Goal: Task Accomplishment & Management: Complete application form

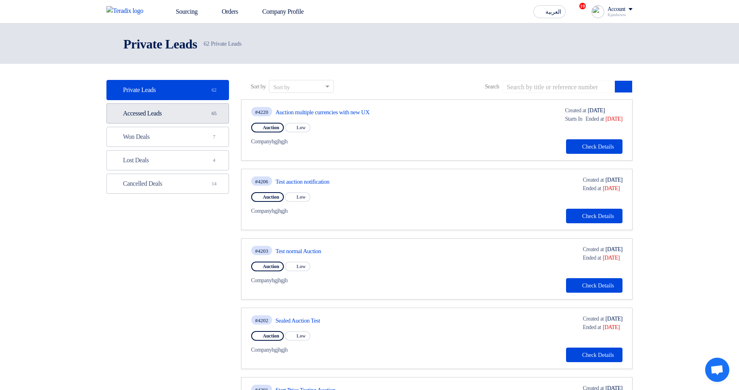
click at [210, 106] on link "Accessed Leads Accessed Leads 65" at bounding box center [167, 113] width 123 height 20
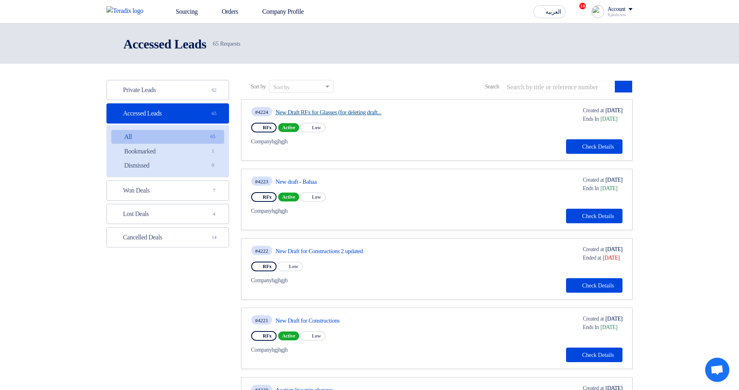
click at [314, 113] on link "New Draft RFx for Glasses (for deleting draft..." at bounding box center [350, 111] width 151 height 7
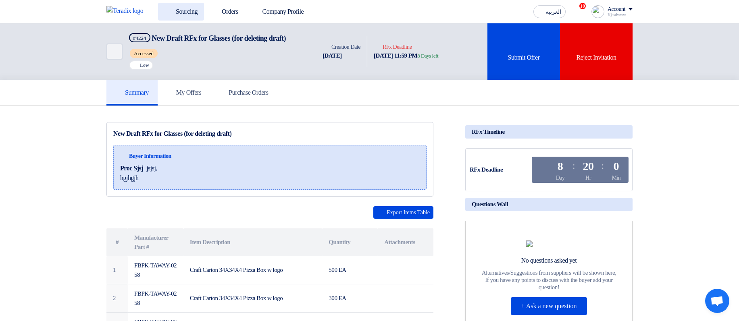
click at [175, 12] on link "Sourcing" at bounding box center [181, 12] width 46 height 18
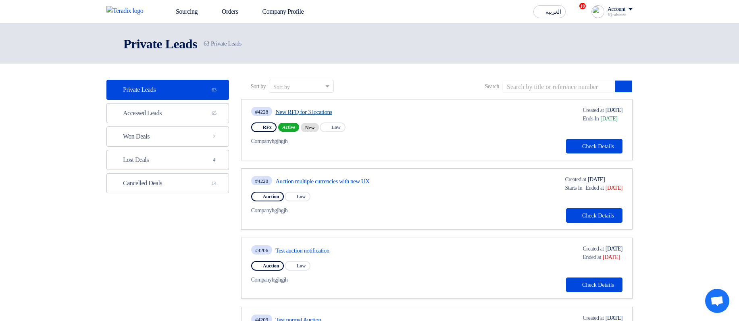
click at [316, 112] on link "New RFQ for 3 locations" at bounding box center [350, 111] width 151 height 7
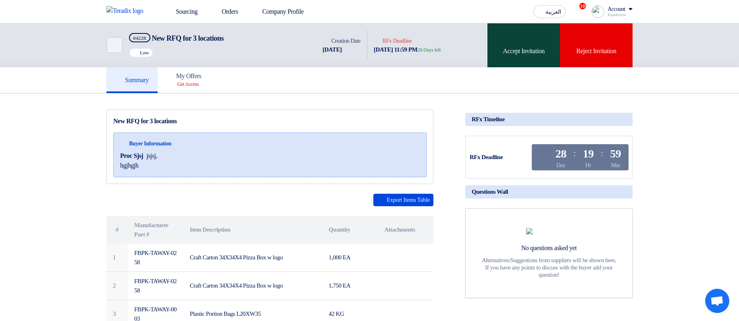
click at [510, 50] on div "Accept Invitation" at bounding box center [524, 45] width 73 height 44
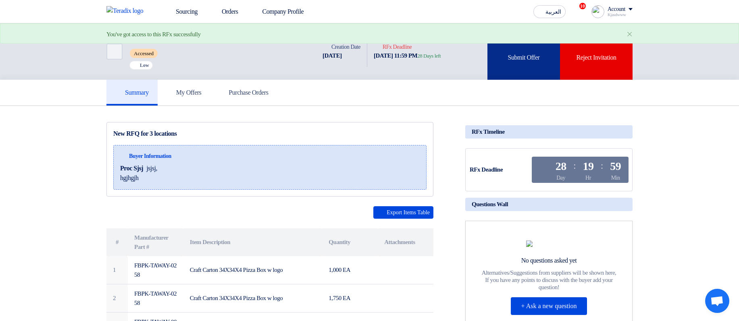
click at [506, 58] on div "Submit Offer" at bounding box center [524, 51] width 73 height 56
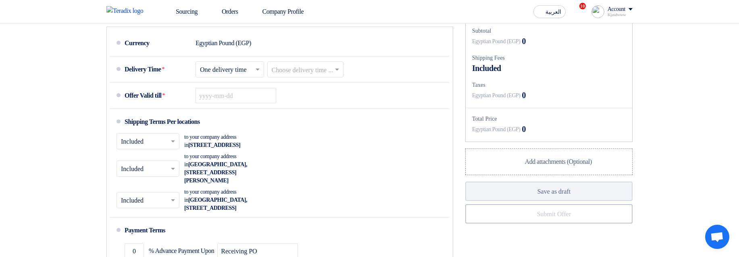
scroll to position [532, 0]
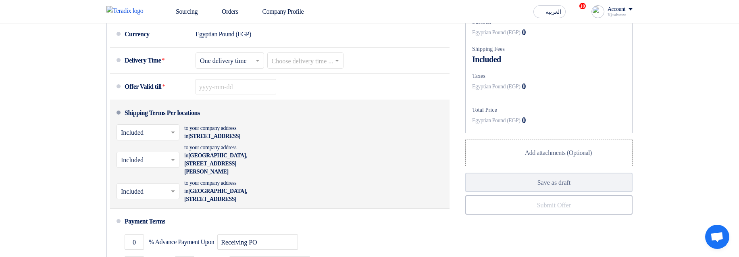
drag, startPoint x: 215, startPoint y: 145, endPoint x: 235, endPoint y: 154, distance: 22.6
click at [235, 140] on div "to your company address in Egypt, القاهرة, 9 Street, Number 1234" at bounding box center [228, 132] width 89 height 16
click at [240, 139] on span "Egypt, القاهرة, 9 Street, Number 1234" at bounding box center [214, 136] width 52 height 6
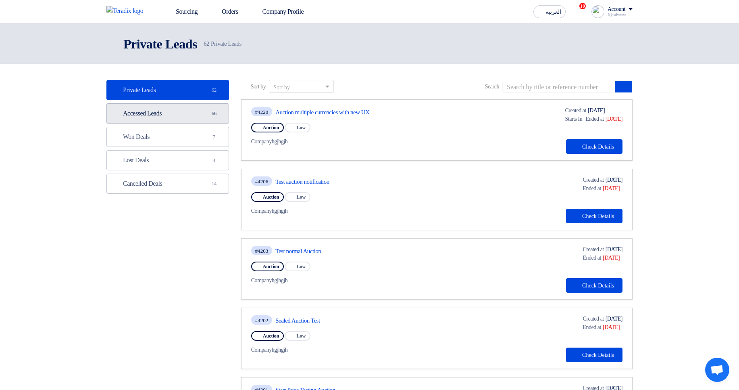
click at [205, 115] on link "Accessed Leads Accessed Leads 66" at bounding box center [167, 113] width 123 height 20
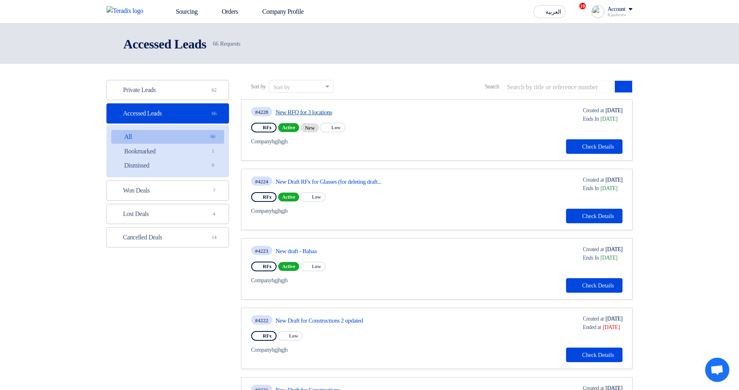
click at [326, 112] on link "New RFQ for 3 locations" at bounding box center [350, 111] width 151 height 7
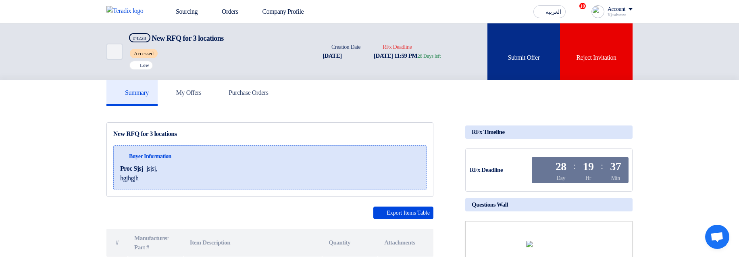
click at [520, 47] on icon at bounding box center [523, 45] width 8 height 8
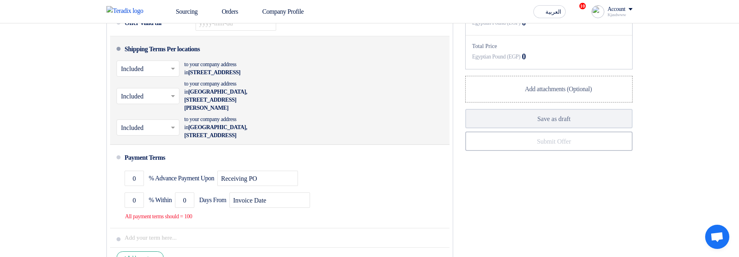
scroll to position [581, 0]
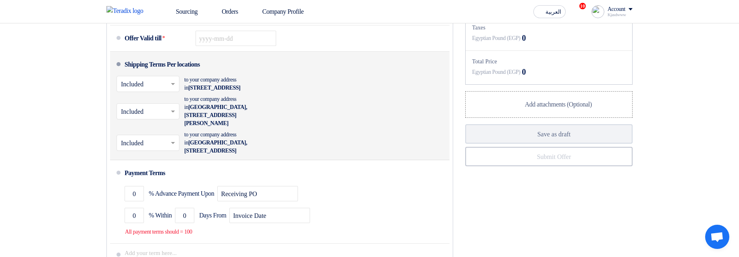
click at [148, 91] on input "text" at bounding box center [148, 85] width 55 height 12
click at [155, 119] on span "Not Included" at bounding box center [138, 116] width 34 height 7
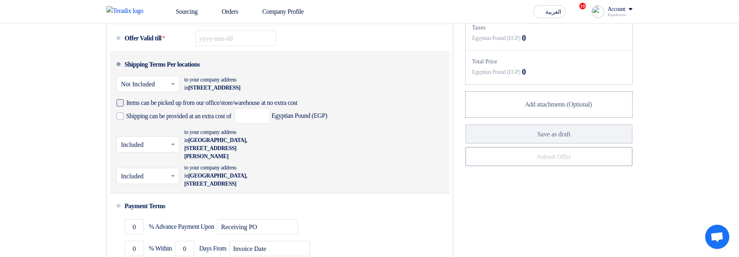
click at [159, 107] on span "Items can be picked up from our office/store/warehouse at no extra cost" at bounding box center [211, 103] width 171 height 8
click at [159, 114] on input "Items can be picked up from our office/store/warehouse at no extra cost" at bounding box center [226, 105] width 200 height 15
checkbox input "true"
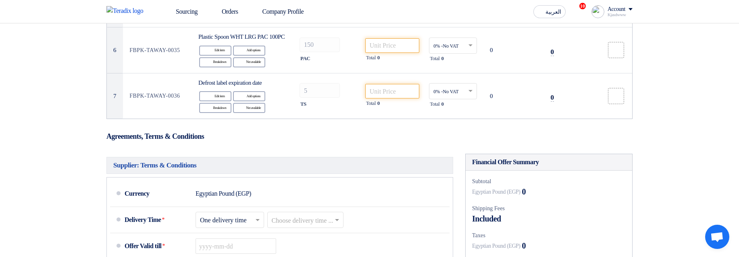
scroll to position [532, 0]
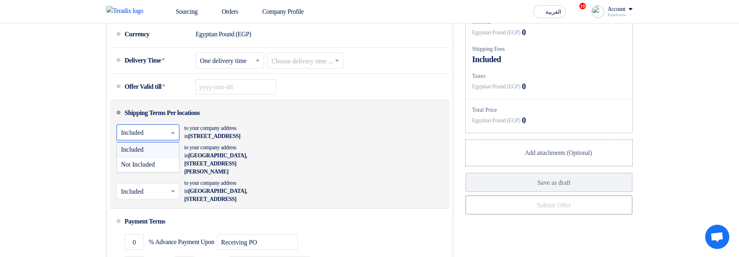
click at [152, 139] on input "text" at bounding box center [148, 133] width 55 height 12
click at [152, 168] on span "Not Included" at bounding box center [138, 164] width 34 height 7
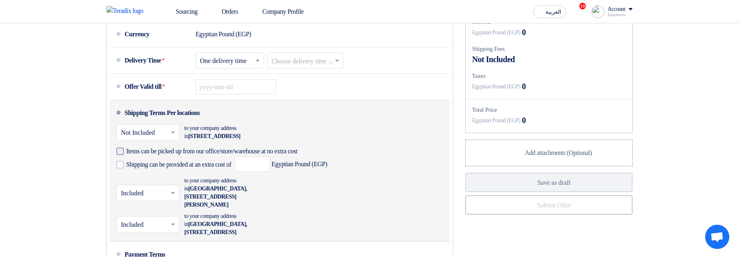
click at [252, 155] on span "Items can be picked up from our office/store/warehouse at no extra cost" at bounding box center [211, 151] width 171 height 8
click at [252, 162] on input "Items can be picked up from our office/store/warehouse at no extra cost" at bounding box center [226, 154] width 200 height 15
click at [132, 155] on span "Items can be picked up from our office/store/warehouse at no extra cost" at bounding box center [211, 151] width 171 height 8
click at [132, 162] on input "Items can be picked up from our office/store/warehouse at no extra cost" at bounding box center [226, 154] width 200 height 15
checkbox input "false"
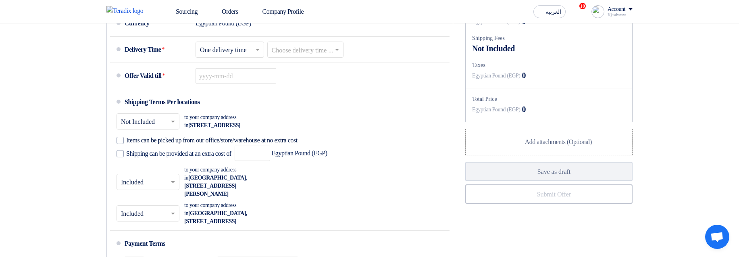
scroll to position [581, 0]
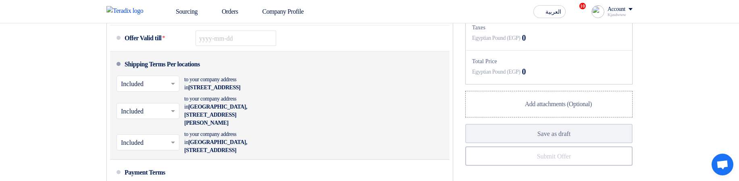
click at [158, 91] on input "text" at bounding box center [148, 85] width 55 height 12
click at [148, 119] on span "Not Included" at bounding box center [138, 116] width 34 height 7
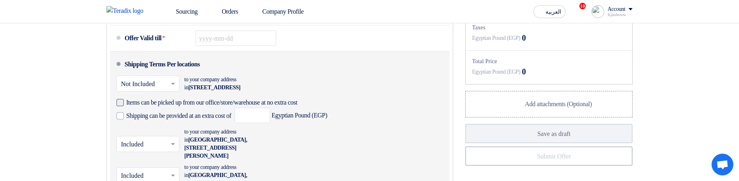
click at [146, 107] on span "Items can be picked up from our office/store/warehouse at no extra cost" at bounding box center [211, 103] width 171 height 8
click at [146, 114] on input "Items can be picked up from our office/store/warehouse at no extra cost" at bounding box center [226, 105] width 200 height 15
checkbox input "true"
click at [151, 120] on span "Shipping can be provided at an extra cost of" at bounding box center [178, 116] width 105 height 8
click at [133, 120] on span "Shipping can be provided at an extra cost of" at bounding box center [178, 116] width 105 height 8
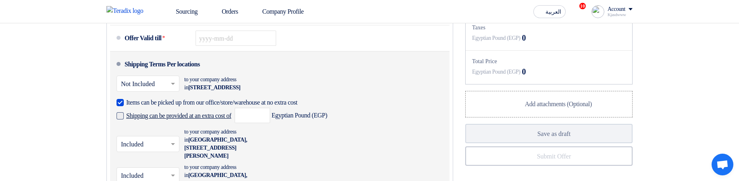
click at [133, 127] on input "Shipping can be provided at an extra cost of" at bounding box center [179, 119] width 107 height 15
click at [162, 120] on span "Shipping can be provided at an extra cost of" at bounding box center [178, 116] width 105 height 8
click at [162, 127] on input "Shipping can be provided at an extra cost of" at bounding box center [179, 119] width 107 height 15
click at [134, 120] on span "Shipping can be provided at an extra cost of" at bounding box center [178, 116] width 105 height 8
click at [134, 127] on input "Shipping can be provided at an extra cost of" at bounding box center [179, 119] width 107 height 15
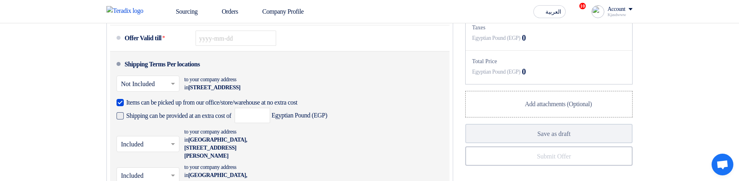
click at [177, 120] on span "Shipping can be provided at an extra cost of" at bounding box center [178, 116] width 105 height 8
click at [177, 127] on input "Shipping can be provided at an extra cost of" at bounding box center [179, 119] width 107 height 15
click at [177, 120] on span "Shipping can be provided at an extra cost of" at bounding box center [178, 116] width 105 height 8
click at [177, 127] on input "Shipping can be provided at an extra cost of" at bounding box center [179, 119] width 107 height 15
click at [177, 120] on span "Shipping can be provided at an extra cost of" at bounding box center [178, 116] width 105 height 8
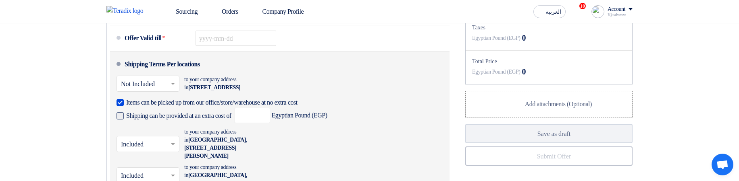
click at [177, 127] on input "Shipping can be provided at an extra cost of" at bounding box center [179, 119] width 107 height 15
click at [177, 120] on span "Shipping can be provided at an extra cost of" at bounding box center [178, 116] width 105 height 8
click at [177, 127] on input "Shipping can be provided at an extra cost of" at bounding box center [179, 119] width 107 height 15
click at [177, 120] on span "Shipping can be provided at an extra cost of" at bounding box center [178, 116] width 105 height 8
click at [177, 127] on input "Shipping can be provided at an extra cost of" at bounding box center [179, 119] width 107 height 15
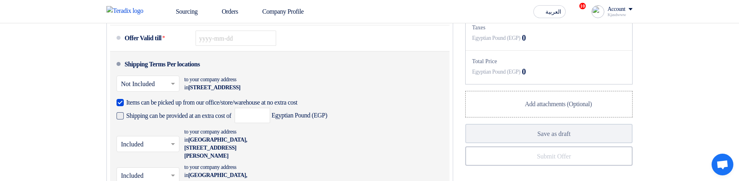
click at [177, 120] on span "Shipping can be provided at an extra cost of" at bounding box center [178, 116] width 105 height 8
click at [177, 127] on input "Shipping can be provided at an extra cost of" at bounding box center [179, 119] width 107 height 15
checkbox input "false"
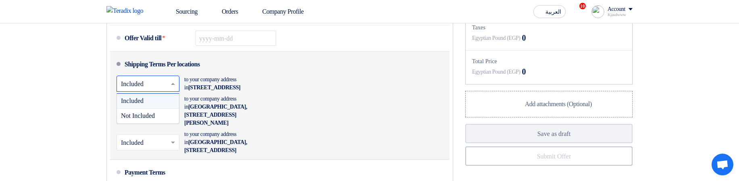
click at [126, 91] on input "text" at bounding box center [148, 85] width 55 height 12
click at [140, 119] on span "Not Included" at bounding box center [138, 116] width 34 height 7
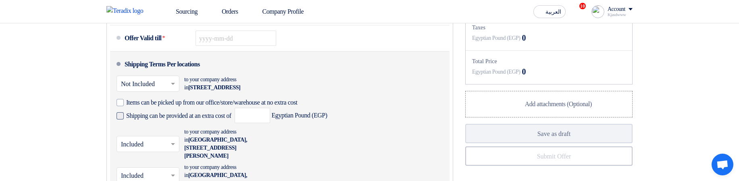
click at [144, 120] on span "Shipping can be provided at an extra cost of" at bounding box center [178, 116] width 105 height 8
click at [144, 127] on input "Shipping can be provided at an extra cost of" at bounding box center [179, 119] width 107 height 15
click at [188, 120] on span "Shipping can be provided at an extra cost of" at bounding box center [178, 116] width 105 height 8
click at [188, 127] on input "Shipping can be provided at an extra cost of" at bounding box center [179, 119] width 107 height 15
checkbox input "false"
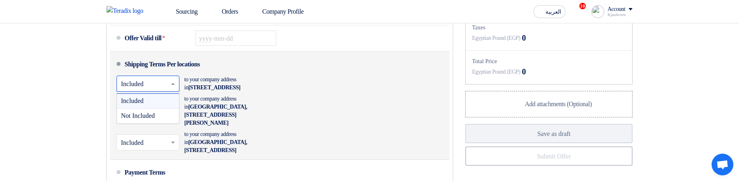
click at [166, 91] on input "text" at bounding box center [148, 85] width 55 height 12
click at [155, 119] on span "Not Included" at bounding box center [138, 116] width 34 height 7
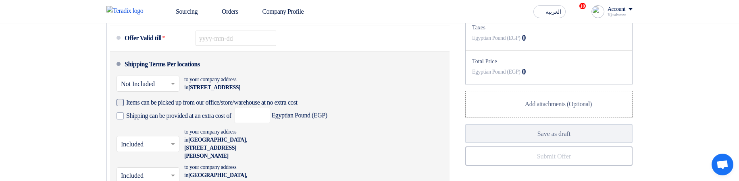
click at [144, 107] on span "Items can be picked up from our office/store/warehouse at no extra cost" at bounding box center [211, 103] width 171 height 8
click at [144, 114] on input "Items can be picked up from our office/store/warehouse at no extra cost" at bounding box center [226, 105] width 200 height 15
checkbox input "true"
click at [268, 123] on input "number" at bounding box center [252, 115] width 35 height 15
click at [228, 120] on span "Shipping can be provided at an extra cost of" at bounding box center [178, 116] width 105 height 8
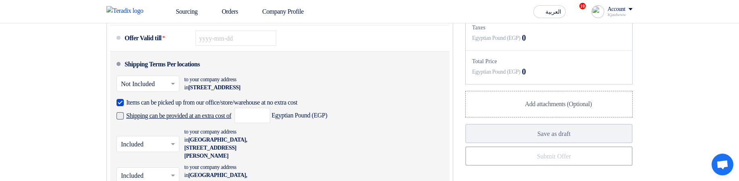
click at [228, 127] on input "Shipping can be provided at an extra cost of" at bounding box center [179, 119] width 107 height 15
checkbox input "true"
click at [270, 123] on input "number" at bounding box center [252, 115] width 35 height 15
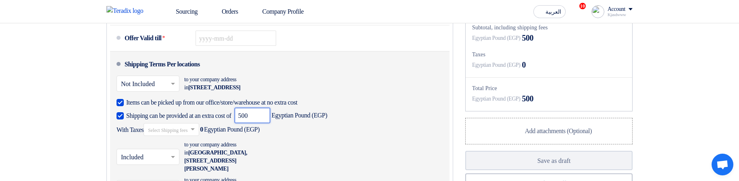
type input "500"
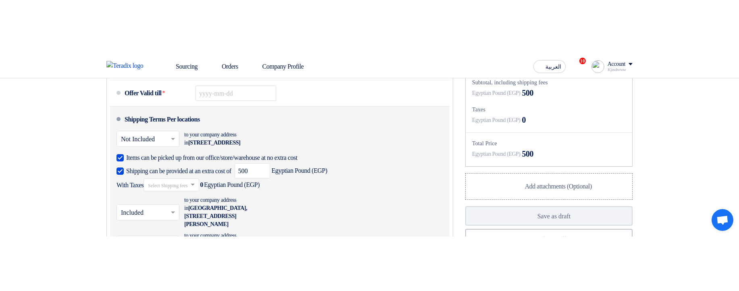
scroll to position [1, 0]
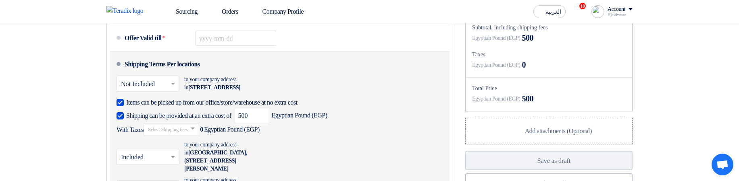
click at [199, 133] on span at bounding box center [194, 129] width 10 height 8
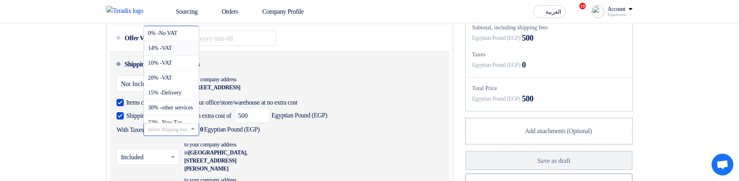
click at [184, 56] on div "14% -VAT" at bounding box center [171, 48] width 55 height 15
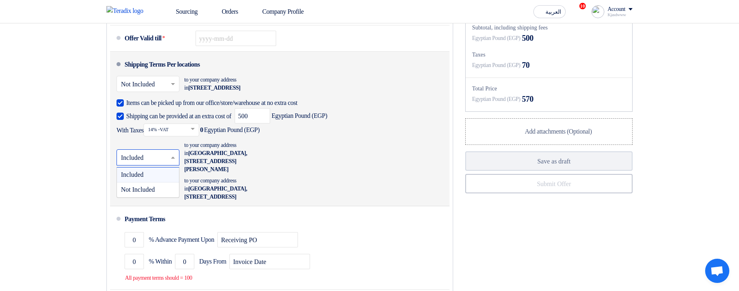
click at [123, 164] on input "text" at bounding box center [148, 158] width 55 height 12
click at [150, 181] on span "Not Included" at bounding box center [138, 189] width 34 height 7
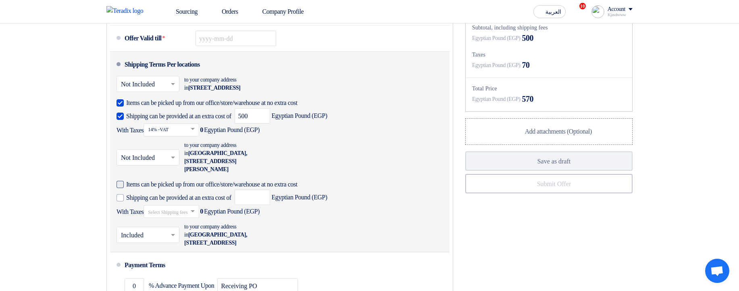
click at [151, 181] on span "Items can be picked up from our office/store/warehouse at no extra cost" at bounding box center [211, 184] width 171 height 8
click at [151, 181] on input "Items can be picked up from our office/store/warehouse at no extra cost" at bounding box center [281, 187] width 310 height 15
checkbox input "true"
click at [164, 181] on span "Shipping can be provided at an extra cost of" at bounding box center [178, 198] width 105 height 8
click at [164, 181] on input "Shipping can be provided at an extra cost of" at bounding box center [179, 200] width 107 height 15
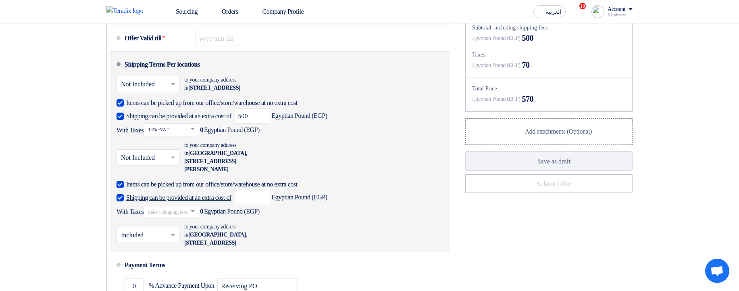
checkbox input "true"
click at [270, 181] on input "number" at bounding box center [252, 197] width 35 height 15
type input "600"
click at [196, 181] on input "text" at bounding box center [172, 212] width 48 height 12
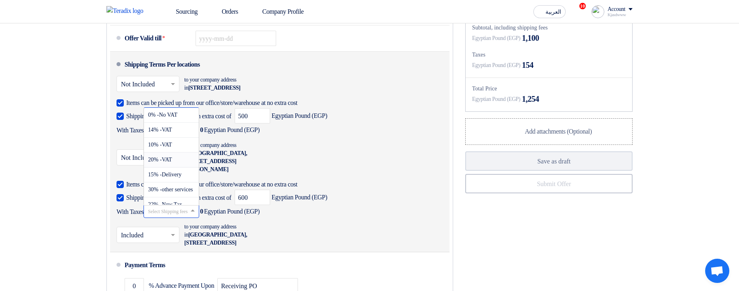
click at [177, 167] on div "20% -VAT" at bounding box center [171, 159] width 55 height 15
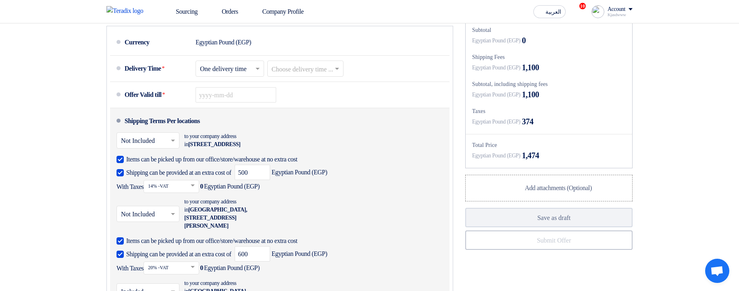
scroll to position [581, 0]
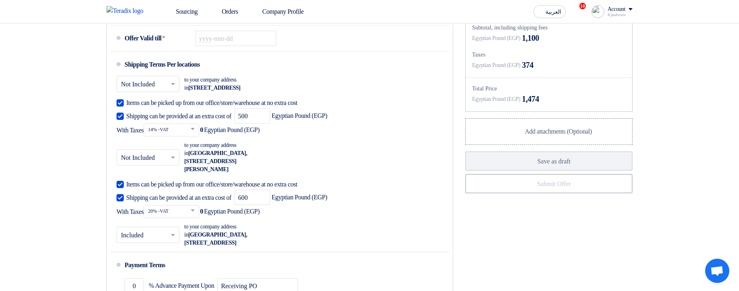
click at [165, 181] on span "Shipping can be provided at an extra cost of" at bounding box center [178, 198] width 105 height 8
click at [165, 181] on input "Shipping can be provided at an extra cost of" at bounding box center [179, 200] width 107 height 15
click at [196, 136] on input "text" at bounding box center [172, 130] width 48 height 12
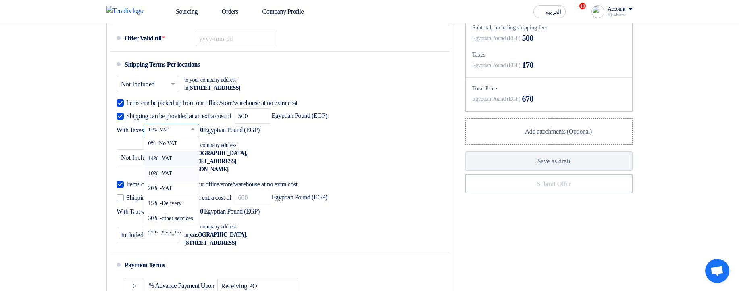
click at [186, 181] on div "10% -VAT" at bounding box center [171, 173] width 55 height 15
click at [189, 136] on input "text" at bounding box center [172, 130] width 48 height 12
click at [179, 181] on div "20% -VAT" at bounding box center [171, 188] width 55 height 15
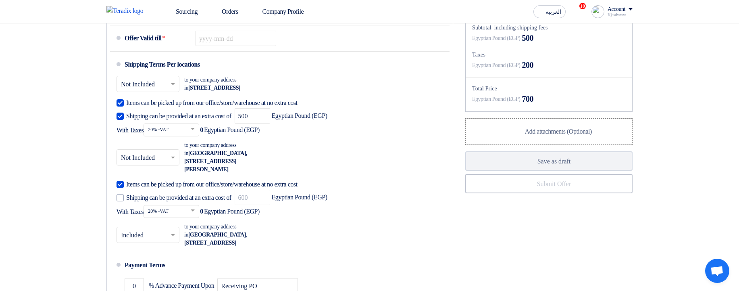
click at [244, 136] on span "With Taxes Select Shipping fees taxes... 20% -VAT × 0 Egyptian Pound (EGP)" at bounding box center [188, 129] width 143 height 13
drag, startPoint x: 244, startPoint y: 148, endPoint x: 303, endPoint y: 150, distance: 58.9
click at [303, 136] on div "Shipping can be provided at an extra cost of 500 Egyptian Pound (EGP) With Taxe…" at bounding box center [278, 122] width 322 height 28
click at [304, 136] on div "Shipping can be provided at an extra cost of 500 Egyptian Pound (EGP) With Taxe…" at bounding box center [278, 122] width 322 height 28
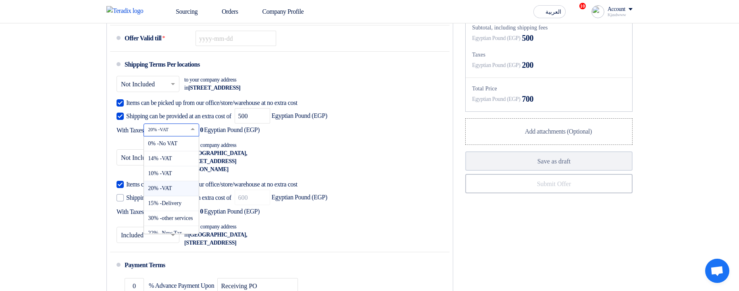
click at [196, 136] on input "text" at bounding box center [172, 130] width 48 height 12
click at [177, 146] on span "0% -No VAT" at bounding box center [162, 143] width 29 height 6
click at [188, 136] on input "text" at bounding box center [172, 130] width 48 height 12
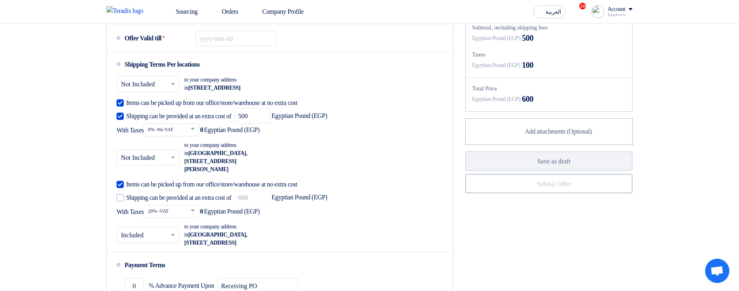
drag, startPoint x: 478, startPoint y: 80, endPoint x: 580, endPoint y: 82, distance: 102.4
click at [580, 71] on div "Egyptian Pound (EGP) 100" at bounding box center [549, 65] width 154 height 12
click at [581, 71] on div "Egyptian Pound (EGP) 100" at bounding box center [549, 65] width 154 height 12
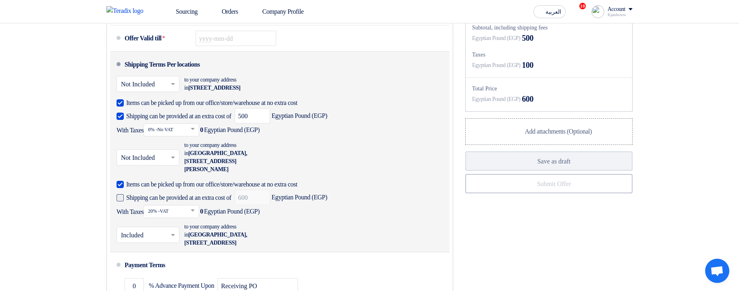
click at [169, 181] on span "Shipping can be provided at an extra cost of" at bounding box center [178, 198] width 105 height 8
click at [169, 181] on input "Shipping can be provided at an extra cost of" at bounding box center [179, 200] width 107 height 15
click at [169, 181] on span "Shipping can be provided at an extra cost of" at bounding box center [178, 198] width 105 height 8
click at [169, 181] on input "Shipping can be provided at an extra cost of" at bounding box center [179, 200] width 107 height 15
checkbox input "false"
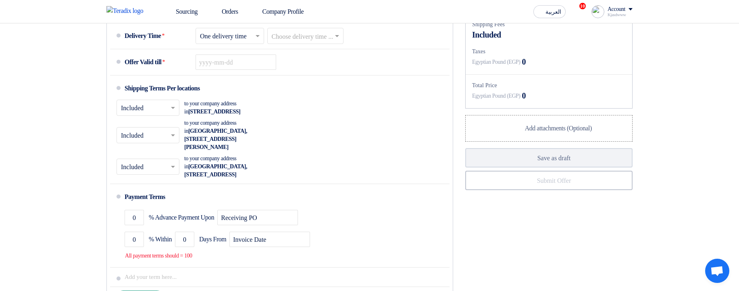
scroll to position [581, 0]
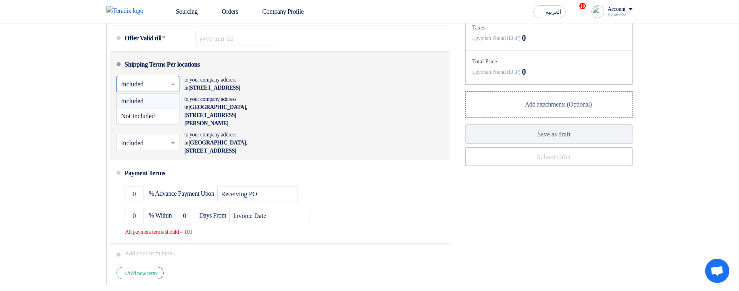
drag, startPoint x: 135, startPoint y: 97, endPoint x: 136, endPoint y: 107, distance: 10.2
click at [135, 92] on div "× Included ×" at bounding box center [148, 84] width 63 height 16
click at [138, 119] on span "Not Included" at bounding box center [138, 116] width 34 height 7
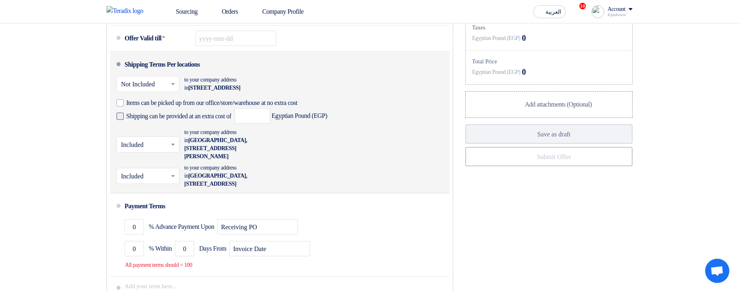
click at [180, 120] on span "Shipping can be provided at an extra cost of" at bounding box center [178, 116] width 105 height 8
click at [180, 127] on input "Shipping can be provided at an extra cost of" at bounding box center [179, 119] width 107 height 15
checkbox input "true"
click at [262, 123] on input "number" at bounding box center [252, 115] width 35 height 15
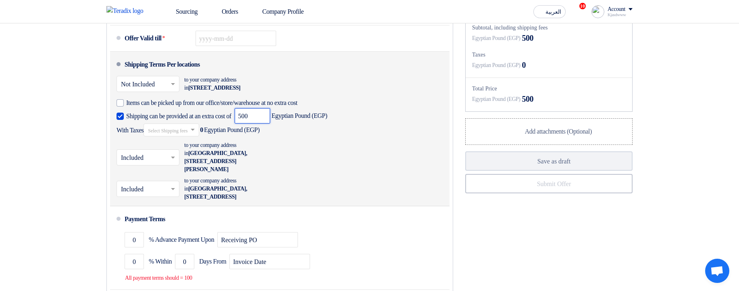
type input "500"
click at [196, 137] on input "text" at bounding box center [172, 131] width 48 height 12
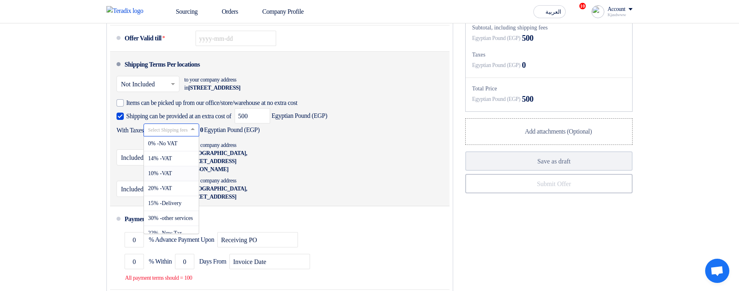
click at [185, 181] on div "10% -VAT" at bounding box center [171, 173] width 55 height 15
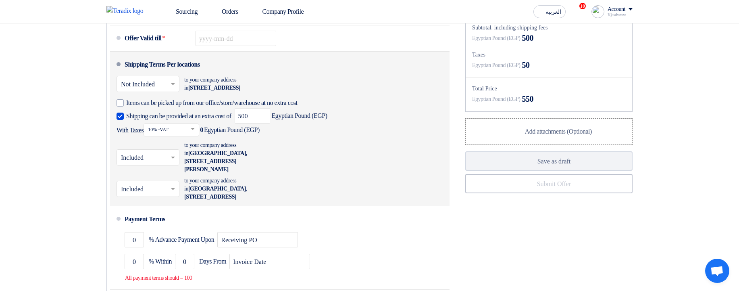
click at [145, 164] on input "text" at bounding box center [148, 158] width 55 height 12
click at [142, 193] on span "Not Included" at bounding box center [138, 189] width 34 height 7
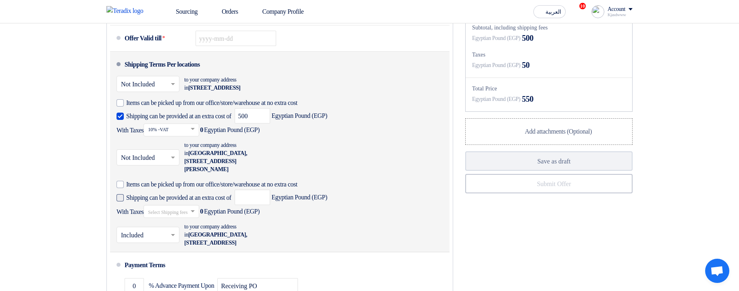
click at [213, 202] on span "Shipping can be provided at an extra cost of" at bounding box center [178, 198] width 105 height 8
click at [213, 208] on input "Shipping can be provided at an extra cost of" at bounding box center [179, 200] width 107 height 15
checkbox input "true"
click at [270, 205] on input "number" at bounding box center [252, 197] width 35 height 15
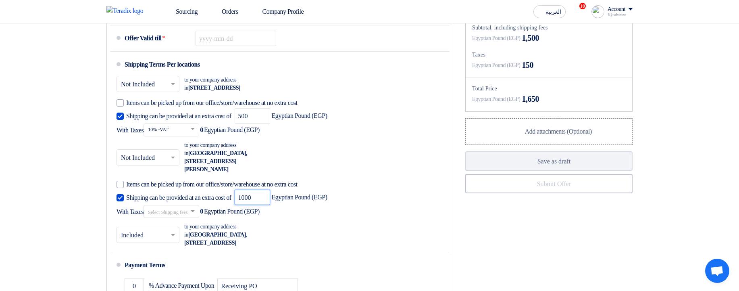
type input "1000"
drag, startPoint x: 533, startPoint y: 79, endPoint x: 549, endPoint y: 80, distance: 15.8
click at [549, 71] on div "Egyptian Pound (EGP) 150" at bounding box center [549, 65] width 154 height 12
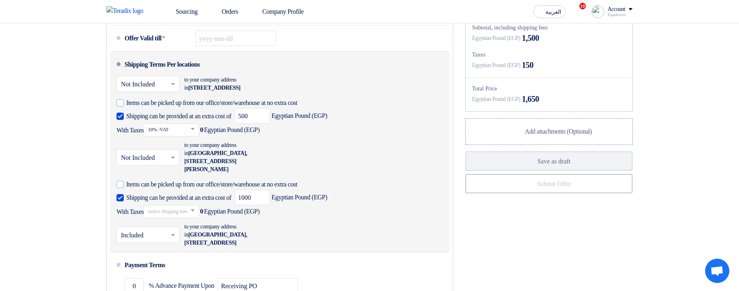
click at [199, 218] on div "Select Shipping fees taxes..." at bounding box center [172, 211] width 56 height 13
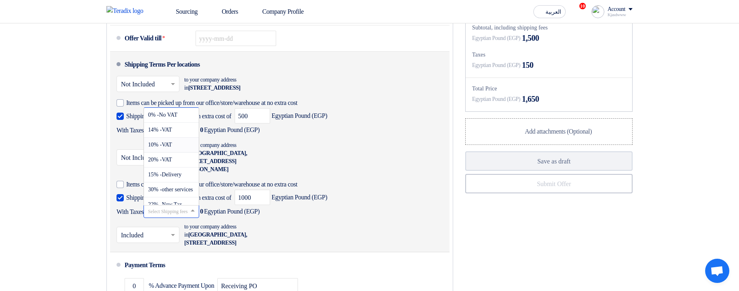
click at [199, 152] on div "10% -VAT" at bounding box center [171, 145] width 55 height 15
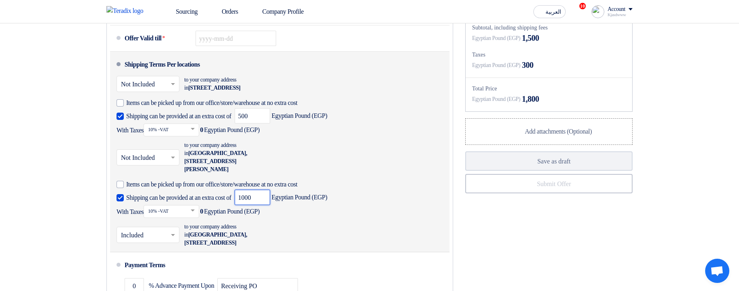
click at [270, 205] on input "1000" at bounding box center [252, 197] width 35 height 15
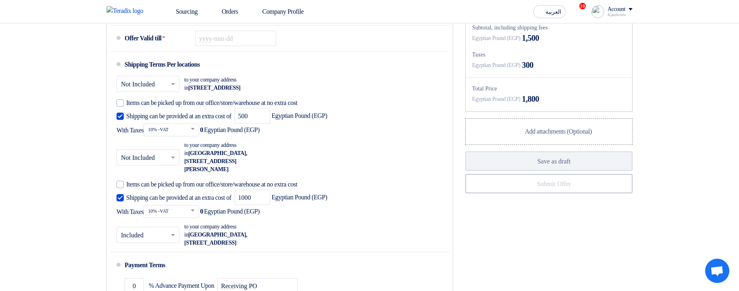
click at [534, 71] on span "300" at bounding box center [528, 65] width 12 height 12
click at [570, 71] on div "Egyptian Pound (EGP) 300" at bounding box center [549, 65] width 154 height 12
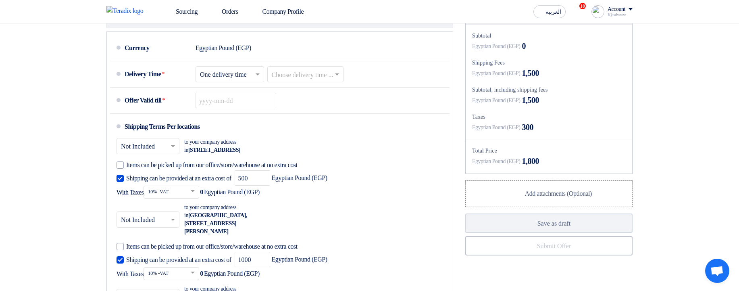
scroll to position [581, 0]
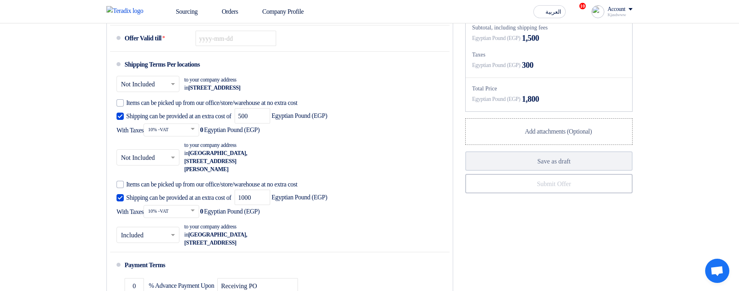
drag, startPoint x: 531, startPoint y: 80, endPoint x: 565, endPoint y: 82, distance: 34.3
click at [565, 71] on div "Egyptian Pound (EGP) 300" at bounding box center [549, 65] width 154 height 12
drag, startPoint x: 525, startPoint y: 57, endPoint x: 574, endPoint y: 57, distance: 49.6
click at [574, 44] on div "Egyptian Pound (EGP) 1,500" at bounding box center [549, 38] width 154 height 12
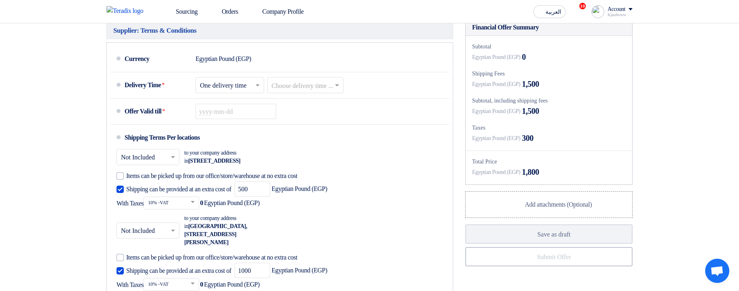
scroll to position [484, 0]
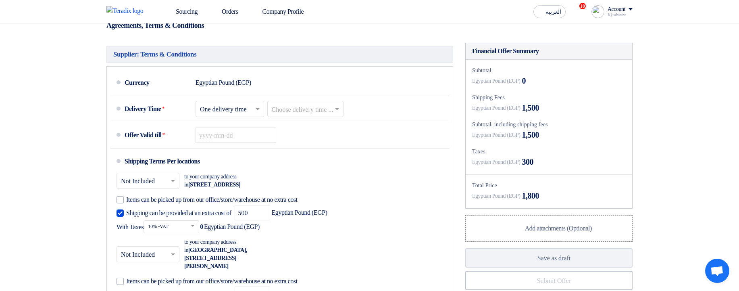
drag, startPoint x: 523, startPoint y: 123, endPoint x: 577, endPoint y: 123, distance: 53.6
click at [577, 114] on div "Egyptian Pound (EGP) 1,500" at bounding box center [549, 108] width 154 height 12
click at [597, 102] on div "Shipping Fees" at bounding box center [549, 97] width 154 height 8
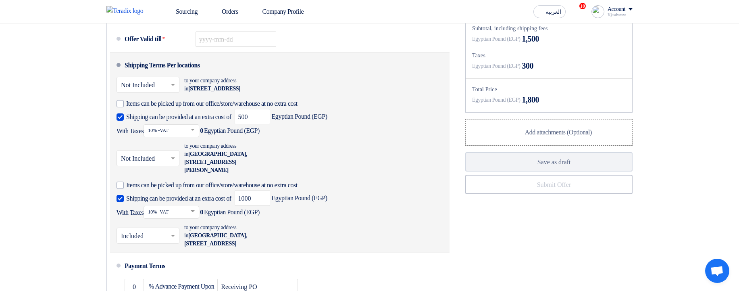
scroll to position [581, 0]
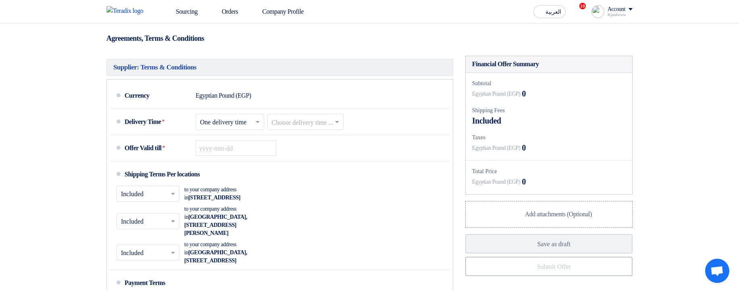
scroll to position [581, 0]
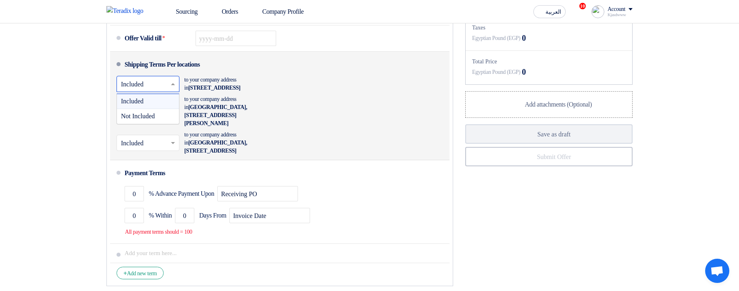
click at [157, 91] on input "text" at bounding box center [148, 85] width 55 height 12
click at [150, 119] on span "Not Included" at bounding box center [138, 116] width 34 height 7
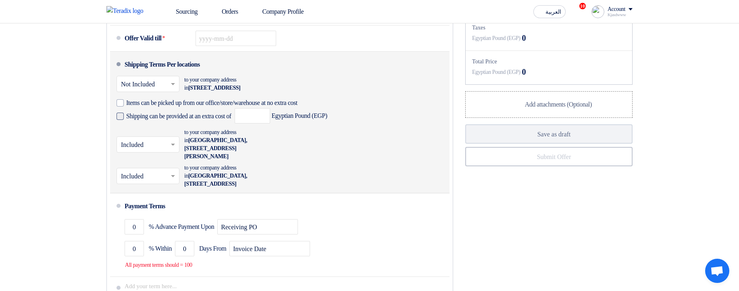
click at [166, 120] on span "Shipping can be provided at an extra cost of" at bounding box center [178, 116] width 105 height 8
click at [166, 127] on input "Shipping can be provided at an extra cost of" at bounding box center [179, 119] width 107 height 15
checkbox input "true"
click at [270, 123] on input "number" at bounding box center [252, 115] width 35 height 15
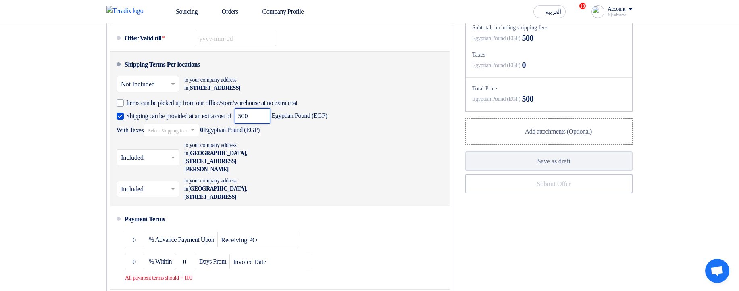
type input "500"
click at [196, 136] on input "text" at bounding box center [172, 130] width 48 height 12
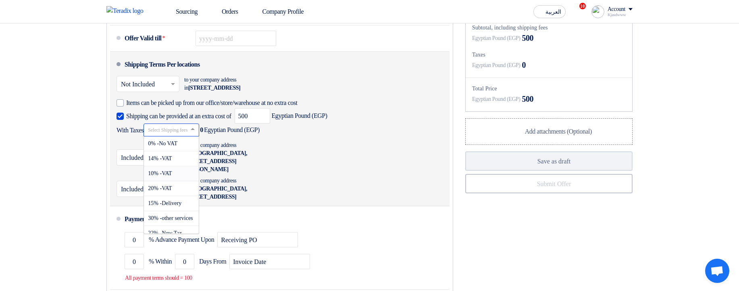
click at [172, 176] on span "10% -VAT" at bounding box center [160, 173] width 24 height 6
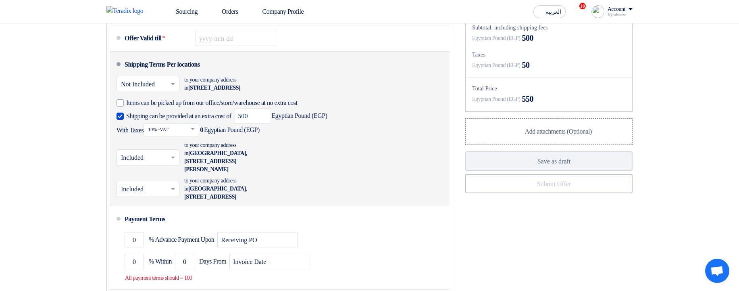
click at [150, 164] on input "text" at bounding box center [148, 158] width 55 height 12
click at [142, 193] on span "Not Included" at bounding box center [138, 189] width 34 height 7
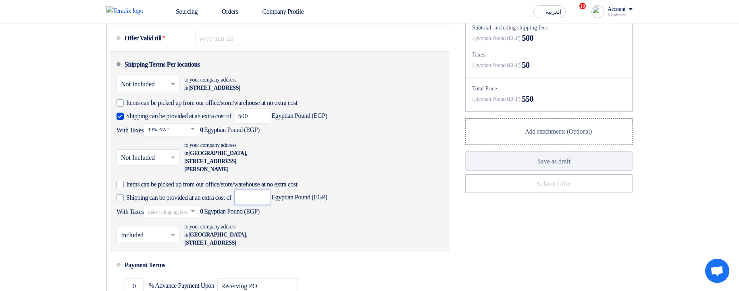
click at [267, 204] on input "number" at bounding box center [252, 197] width 35 height 15
click at [217, 202] on span "Shipping can be provided at an extra cost of" at bounding box center [178, 198] width 105 height 8
click at [217, 208] on input "Shipping can be provided at an extra cost of" at bounding box center [179, 200] width 107 height 15
checkbox input "true"
click at [269, 205] on input "number" at bounding box center [252, 197] width 35 height 15
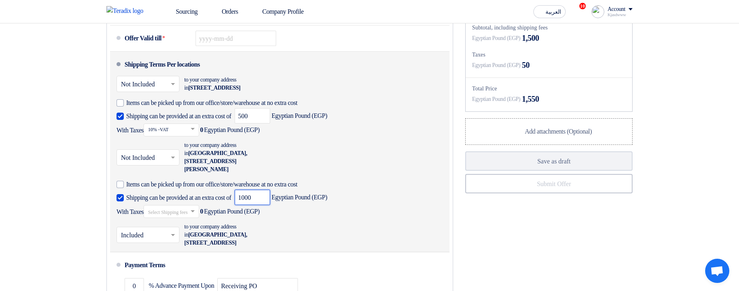
type input "1000"
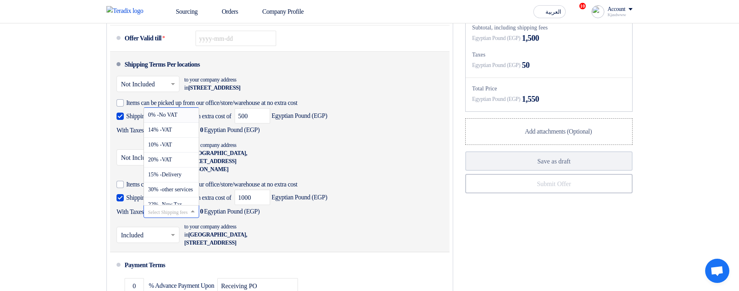
click at [196, 218] on input "text" at bounding box center [172, 212] width 48 height 12
click at [188, 152] on div "10% -VAT" at bounding box center [171, 145] width 55 height 15
click at [186, 217] on input "text" at bounding box center [172, 212] width 48 height 12
click at [172, 163] on span "20% -VAT" at bounding box center [160, 159] width 24 height 6
click at [191, 136] on input "text" at bounding box center [172, 130] width 48 height 12
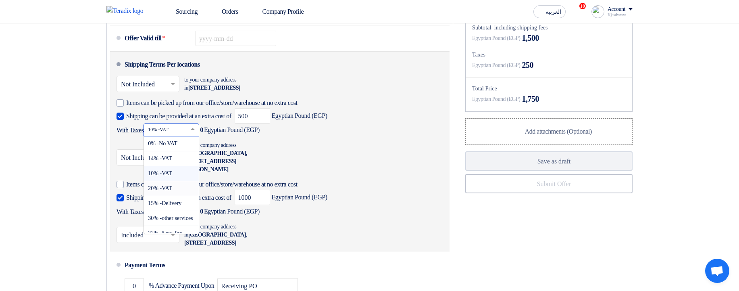
click at [172, 191] on span "20% -VAT" at bounding box center [160, 188] width 24 height 6
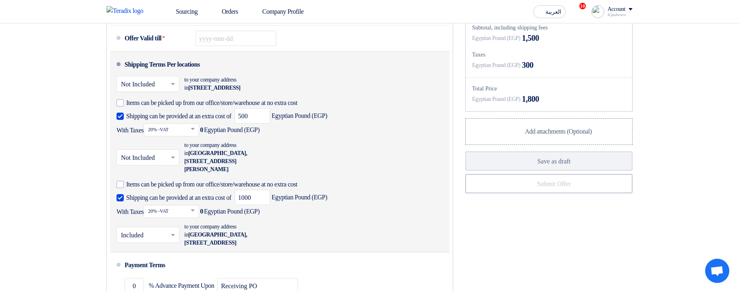
click at [163, 217] on input "text" at bounding box center [172, 212] width 48 height 12
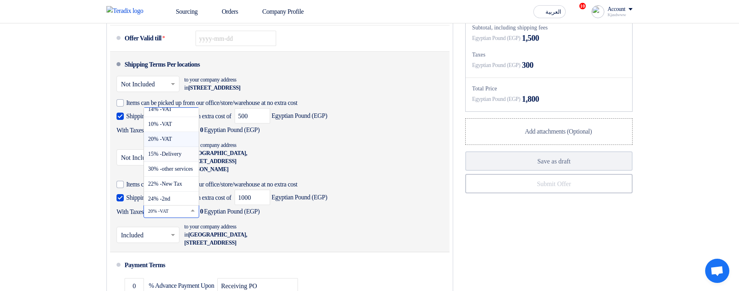
scroll to position [37, 0]
click at [187, 155] on span "30% -other services" at bounding box center [170, 152] width 45 height 6
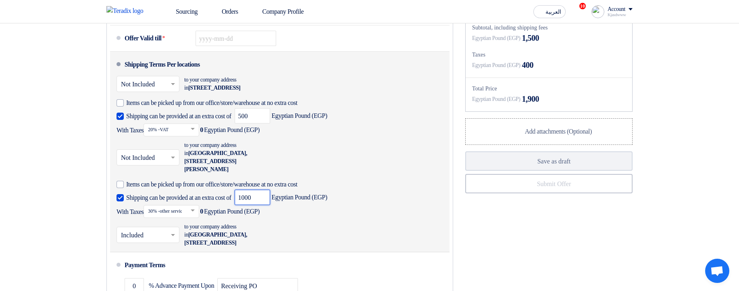
click at [270, 205] on input "1000" at bounding box center [252, 197] width 35 height 15
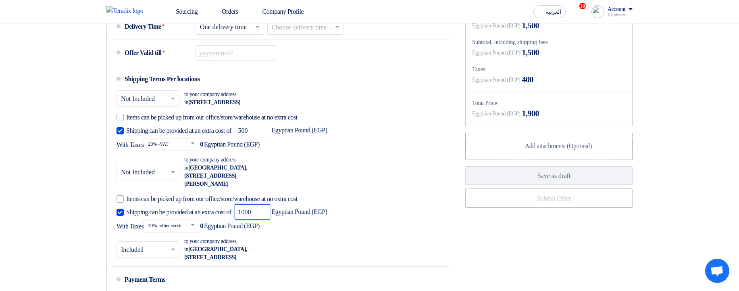
scroll to position [581, 0]
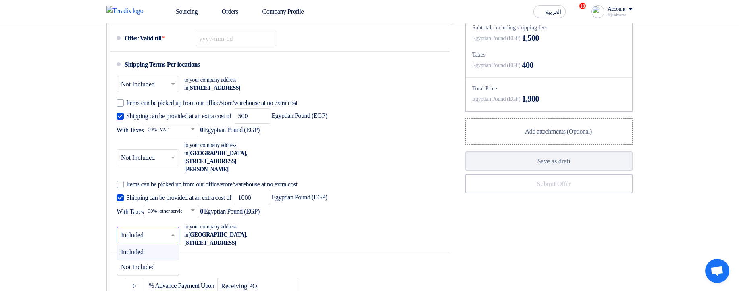
click at [146, 242] on input "text" at bounding box center [148, 236] width 55 height 12
click at [148, 274] on div "Not Included" at bounding box center [148, 267] width 62 height 15
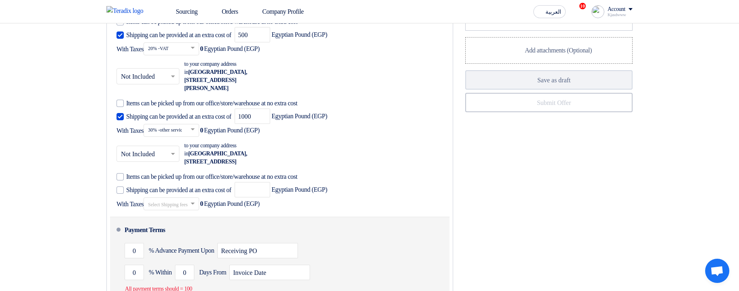
scroll to position [677, 0]
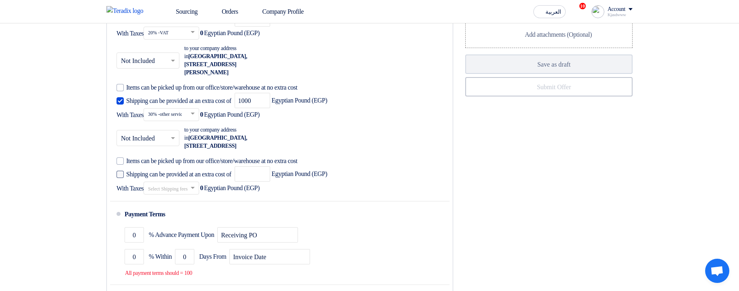
click at [171, 178] on span "Shipping can be provided at an extra cost of" at bounding box center [178, 174] width 105 height 8
click at [171, 185] on input "Shipping can be provided at an extra cost of" at bounding box center [179, 177] width 107 height 15
checkbox input "true"
click at [270, 181] on input "number" at bounding box center [252, 173] width 35 height 15
type input "600"
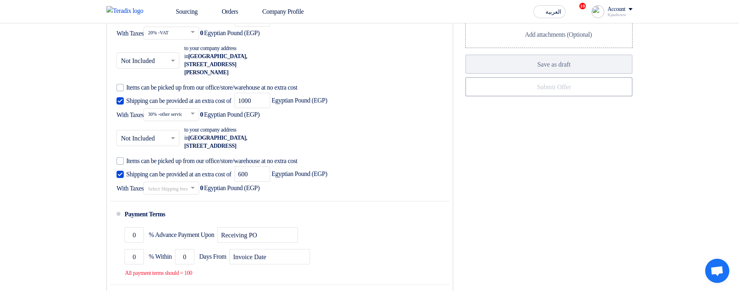
click at [196, 195] on input "text" at bounding box center [172, 189] width 48 height 12
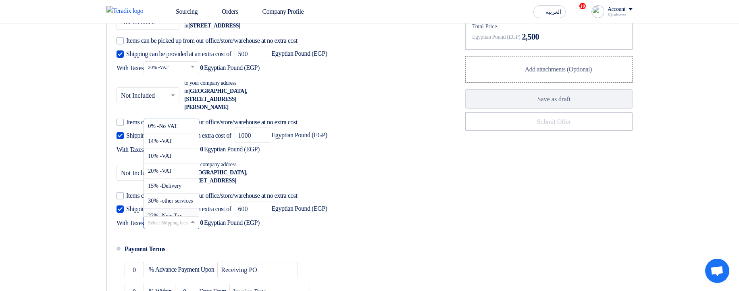
scroll to position [629, 0]
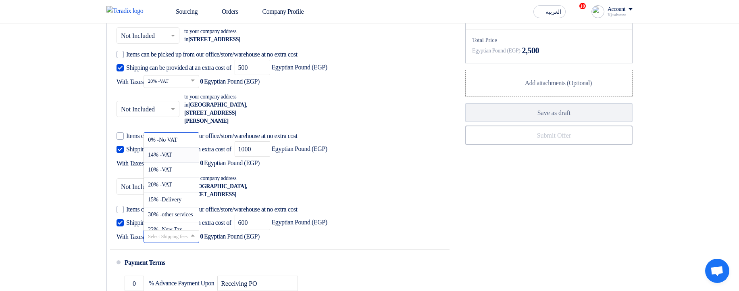
click at [186, 163] on div "14% -VAT" at bounding box center [171, 155] width 55 height 15
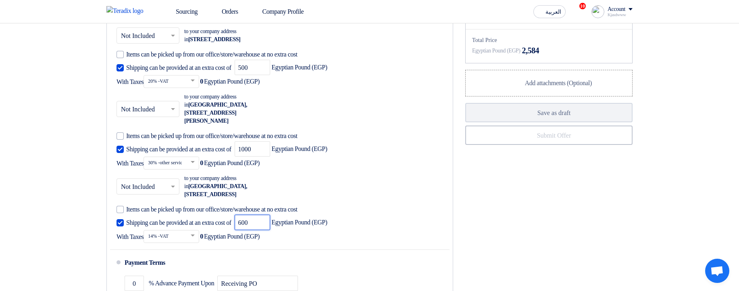
click at [268, 230] on input "600" at bounding box center [252, 222] width 35 height 15
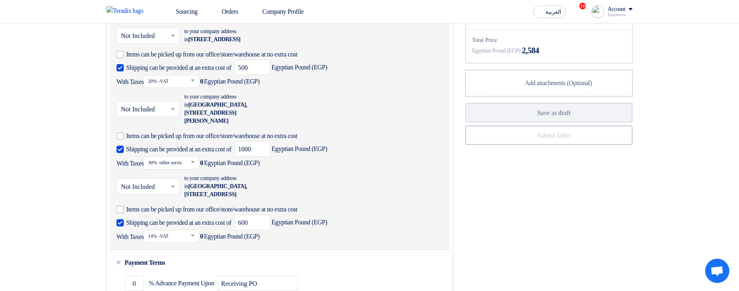
click at [405, 213] on div "× Not Included × to your company address in Egypt, أسوان, Nubii Street, Downtow…" at bounding box center [278, 209] width 322 height 73
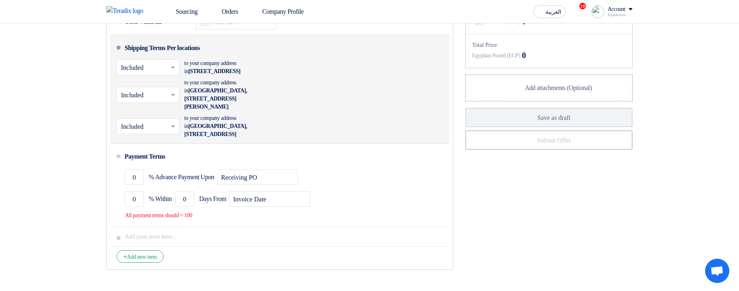
scroll to position [581, 0]
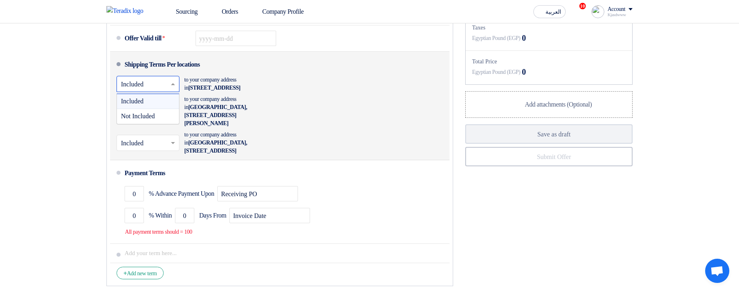
click at [129, 92] on div "× Included ×" at bounding box center [148, 84] width 63 height 16
click at [150, 119] on span "Not Included" at bounding box center [138, 116] width 34 height 7
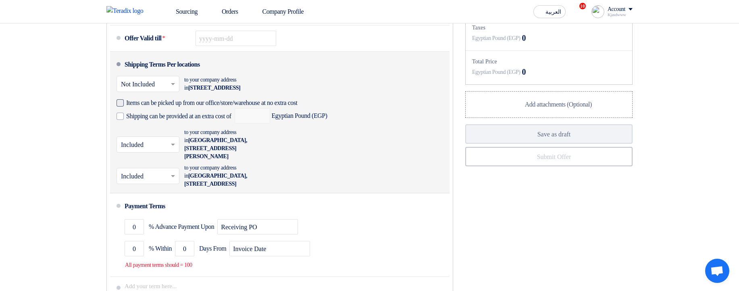
click at [191, 107] on span "Items can be picked up from our office/store/warehouse at no extra cost" at bounding box center [211, 103] width 171 height 8
click at [191, 114] on input "Items can be picked up from our office/store/warehouse at no extra cost" at bounding box center [226, 105] width 200 height 15
checkbox input "true"
click at [188, 120] on span "Shipping can be provided at an extra cost of" at bounding box center [178, 116] width 105 height 8
click at [188, 127] on input "Shipping can be provided at an extra cost of" at bounding box center [179, 119] width 107 height 15
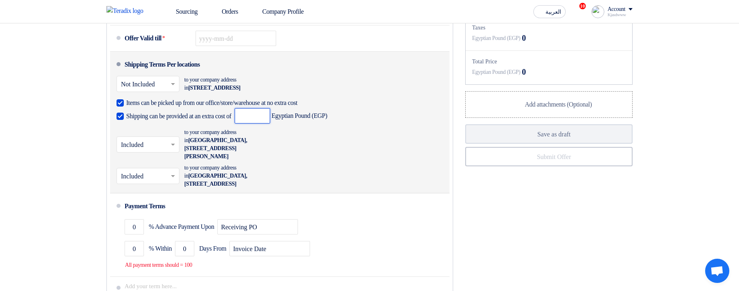
click at [270, 123] on input "number" at bounding box center [252, 115] width 35 height 15
click at [190, 120] on span "Shipping can be provided at an extra cost of" at bounding box center [178, 116] width 105 height 8
click at [190, 127] on input "Shipping can be provided at an extra cost of" at bounding box center [179, 119] width 107 height 15
click at [231, 120] on span "Shipping can be provided at an extra cost of" at bounding box center [178, 116] width 105 height 8
click at [232, 127] on input "Shipping can be provided at an extra cost of" at bounding box center [179, 119] width 107 height 15
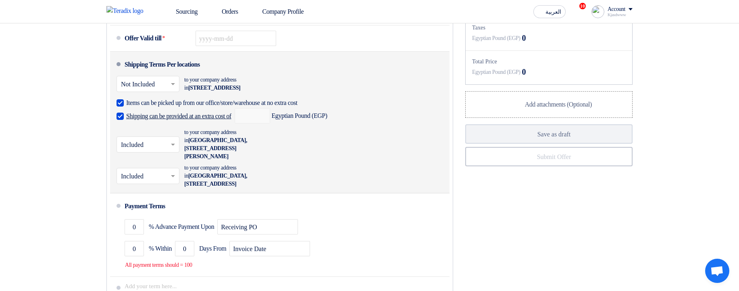
checkbox input "true"
click at [270, 123] on input "number" at bounding box center [252, 115] width 35 height 15
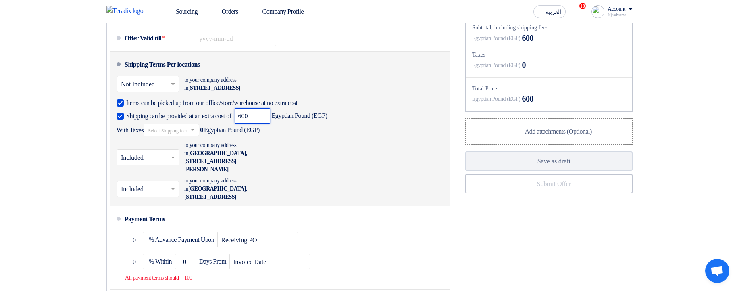
type input "600"
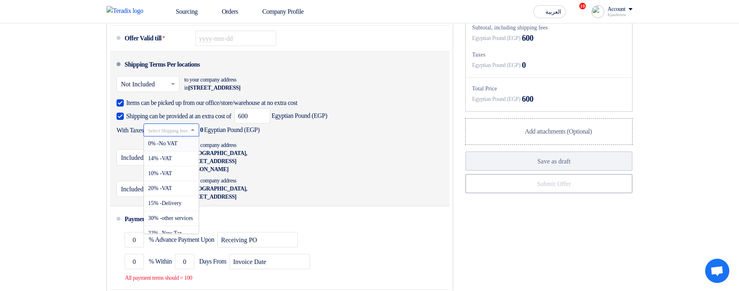
scroll to position [1, 0]
click at [196, 136] on input "text" at bounding box center [172, 130] width 48 height 12
click at [185, 196] on div "20% -VAT" at bounding box center [171, 188] width 55 height 15
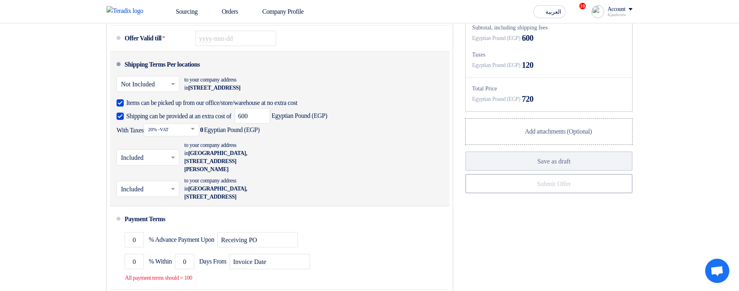
click at [238, 136] on span "With Taxes Select Shipping fees taxes... 20% -VAT × 0 Egyptian Pound (EGP)" at bounding box center [188, 129] width 143 height 13
drag, startPoint x: 238, startPoint y: 146, endPoint x: 304, endPoint y: 148, distance: 66.2
click at [304, 136] on div "Shipping can be provided at an extra cost of 600 Egyptian Pound (EGP) With Taxe…" at bounding box center [278, 122] width 322 height 28
click at [297, 136] on div "Shipping can be provided at an extra cost of 600 Egyptian Pound (EGP) With Taxe…" at bounding box center [278, 122] width 322 height 28
click at [205, 120] on span "Shipping can be provided at an extra cost of" at bounding box center [178, 116] width 105 height 8
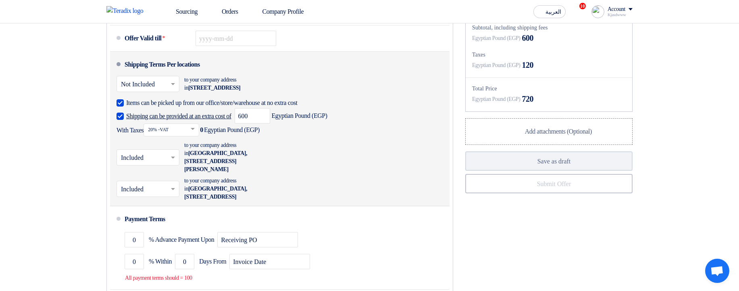
click at [205, 127] on input "Shipping can be provided at an extra cost of" at bounding box center [179, 119] width 107 height 15
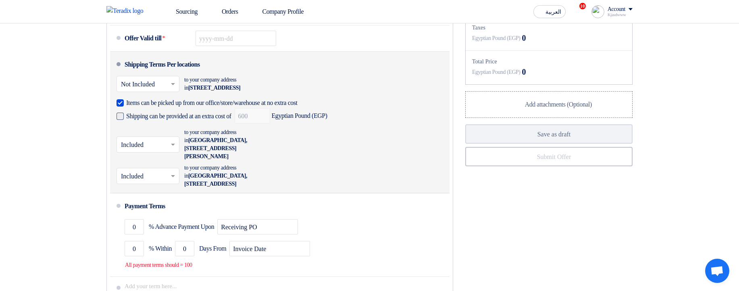
click at [205, 120] on span "Shipping can be provided at an extra cost of" at bounding box center [178, 116] width 105 height 8
click at [205, 127] on input "Shipping can be provided at an extra cost of" at bounding box center [179, 119] width 107 height 15
checkbox input "true"
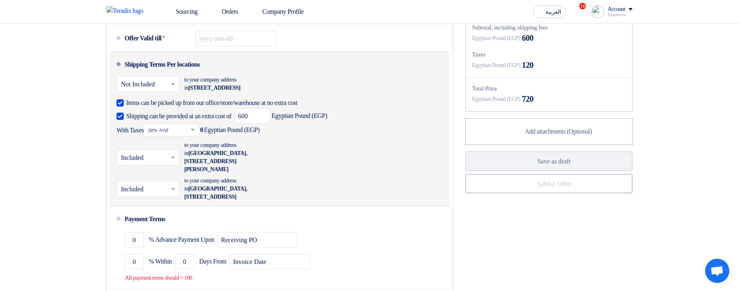
click at [143, 164] on input "text" at bounding box center [148, 158] width 55 height 12
click at [161, 197] on div "Not Included" at bounding box center [148, 189] width 62 height 15
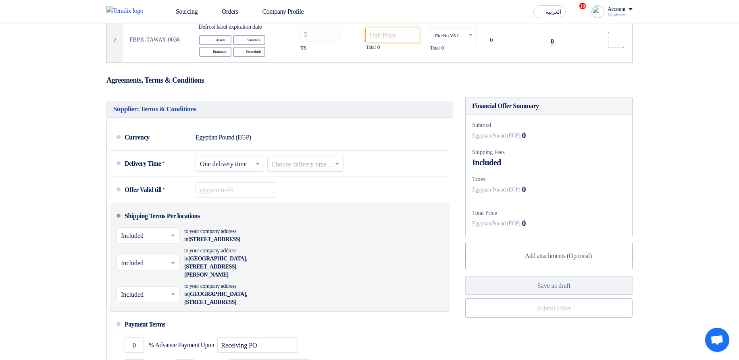
scroll to position [532, 0]
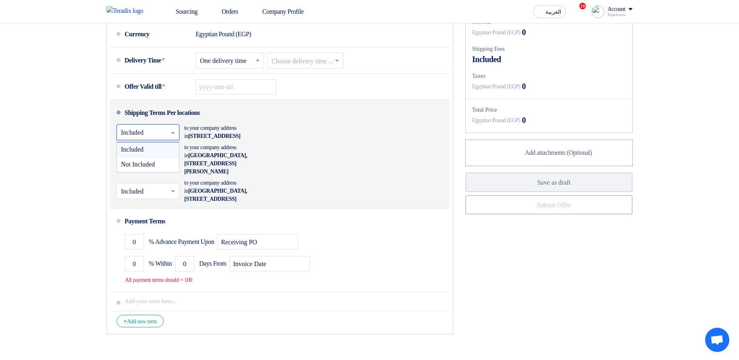
click at [157, 139] on input "text" at bounding box center [148, 133] width 55 height 12
click at [146, 168] on span "Not Included" at bounding box center [138, 164] width 34 height 7
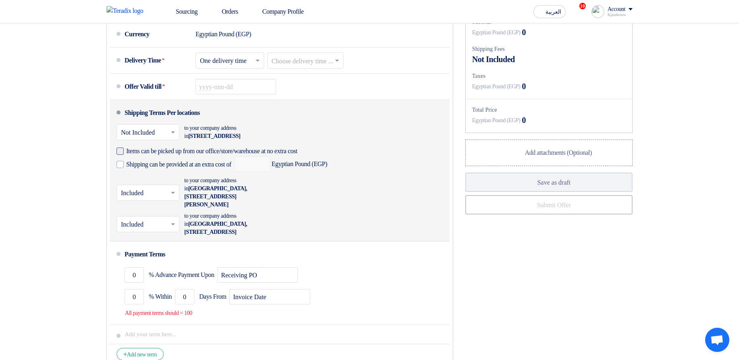
click at [265, 155] on span "Items can be picked up from our office/store/warehouse at no extra cost" at bounding box center [211, 151] width 171 height 8
click at [265, 162] on input "Items can be picked up from our office/store/warehouse at no extra cost" at bounding box center [226, 154] width 200 height 15
checkbox input "true"
click at [231, 169] on span "Shipping can be provided at an extra cost of" at bounding box center [178, 164] width 105 height 8
click at [231, 175] on input "Shipping can be provided at an extra cost of" at bounding box center [179, 167] width 107 height 15
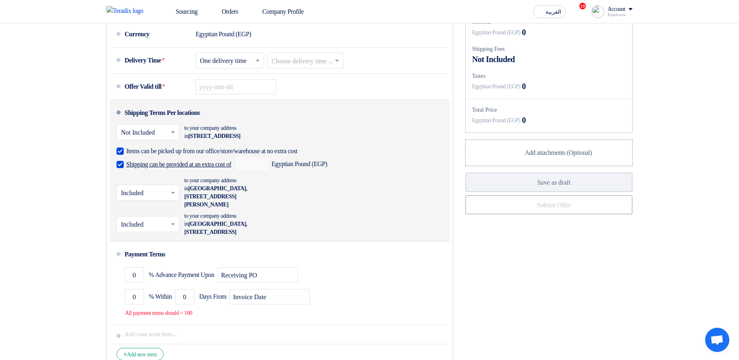
checkbox input "true"
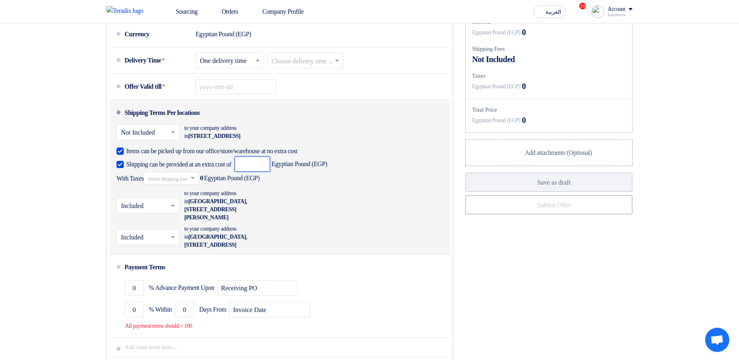
click at [270, 172] on input "number" at bounding box center [252, 163] width 35 height 15
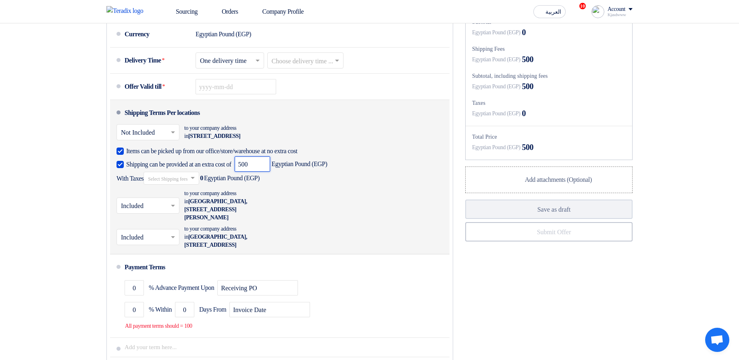
type input "500"
click at [196, 185] on input "text" at bounding box center [172, 179] width 48 height 12
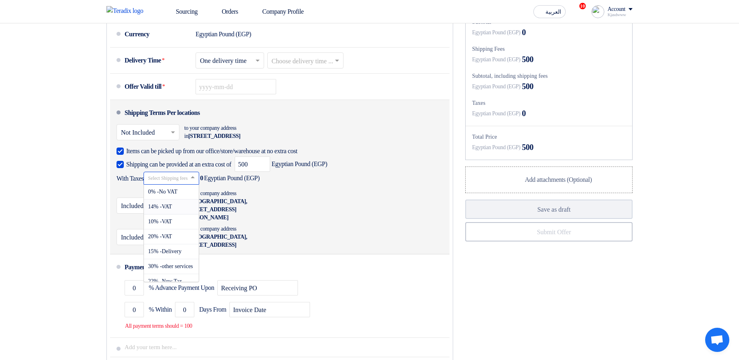
click at [190, 215] on div "14% -VAT" at bounding box center [171, 207] width 55 height 15
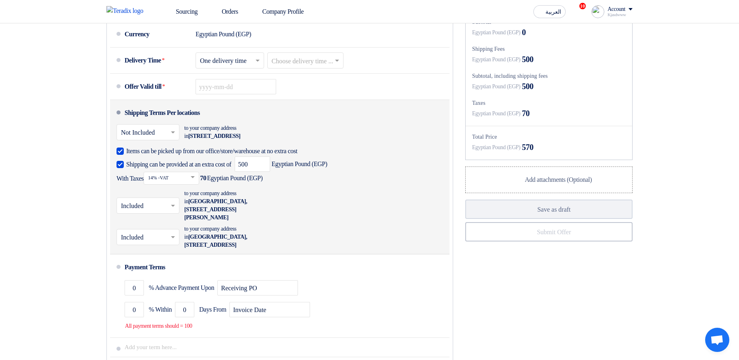
click at [177, 184] on input "text" at bounding box center [172, 179] width 48 height 12
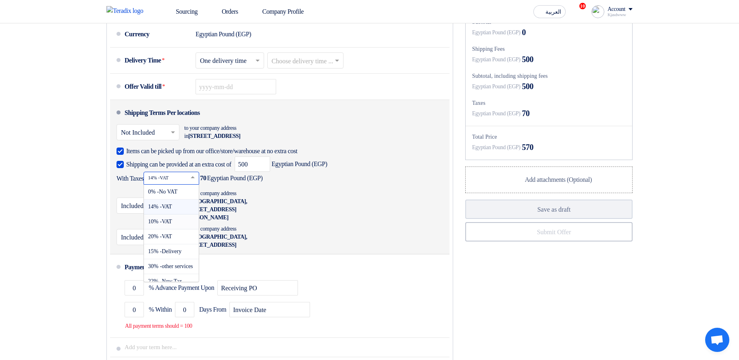
click at [162, 225] on span "10% -VAT" at bounding box center [160, 222] width 24 height 6
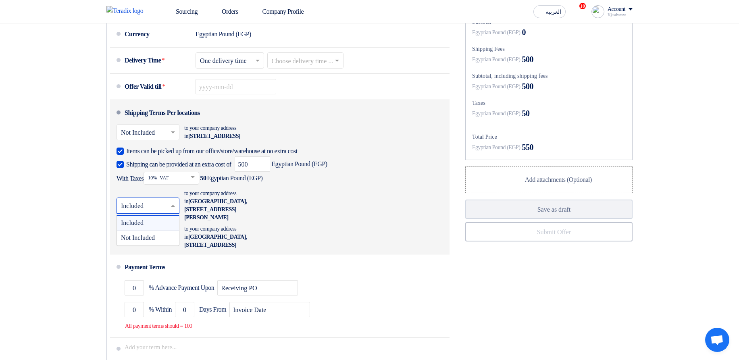
click at [155, 213] on input "text" at bounding box center [148, 207] width 55 height 12
click at [164, 245] on div "Not Included" at bounding box center [148, 238] width 62 height 15
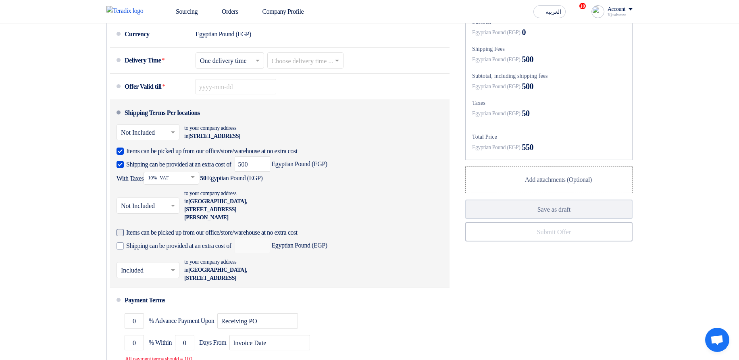
click at [218, 237] on span "Items can be picked up from our office/store/warehouse at no extra cost" at bounding box center [211, 233] width 171 height 8
click at [218, 244] on input "Items can be picked up from our office/store/warehouse at no extra cost" at bounding box center [226, 235] width 200 height 15
checkbox input "true"
click at [214, 250] on span "Shipping can be provided at an extra cost of" at bounding box center [178, 246] width 105 height 8
click at [214, 254] on input "Shipping can be provided at an extra cost of" at bounding box center [179, 249] width 107 height 15
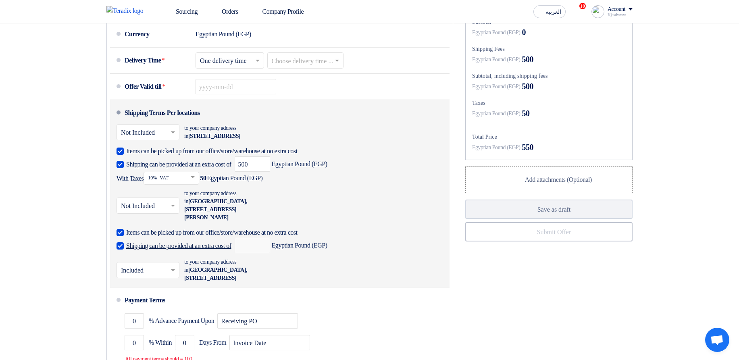
checkbox input "true"
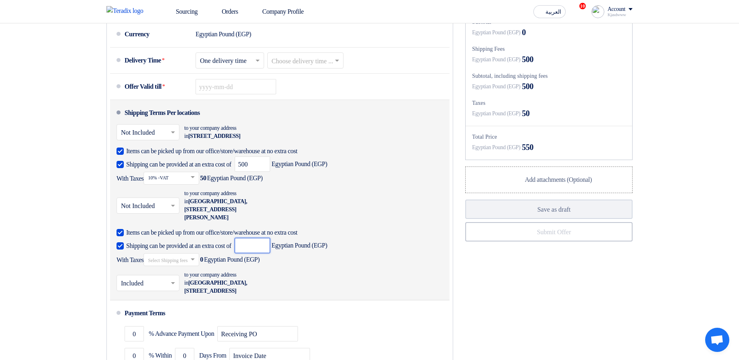
click at [270, 253] on input "number" at bounding box center [252, 245] width 35 height 15
type input "600"
click at [196, 267] on input "text" at bounding box center [172, 261] width 48 height 12
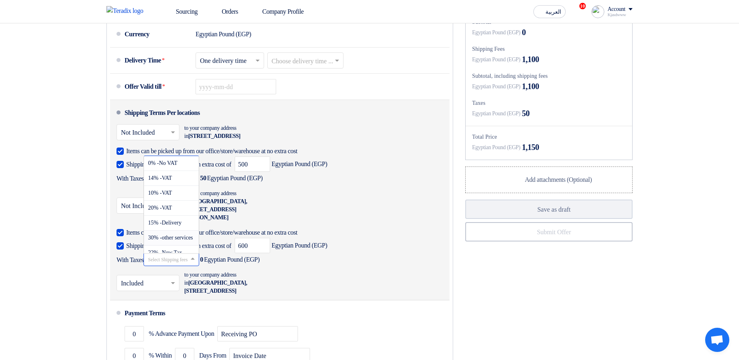
click at [184, 241] on span "30% -other services" at bounding box center [170, 238] width 45 height 6
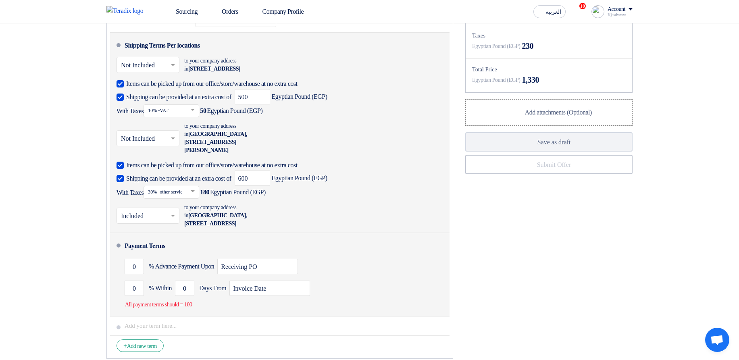
scroll to position [629, 0]
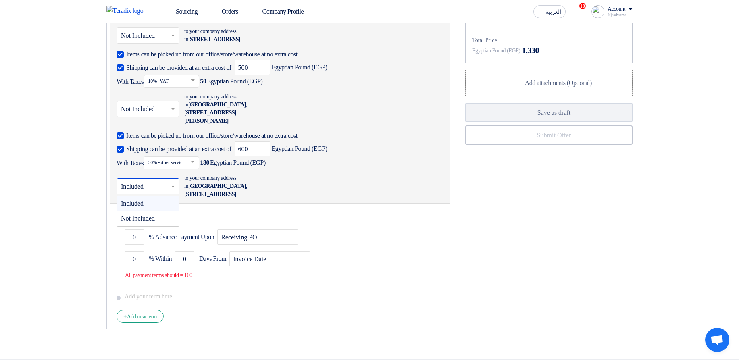
click at [160, 193] on input "text" at bounding box center [148, 187] width 55 height 12
click at [150, 222] on span "Not Included" at bounding box center [138, 218] width 34 height 7
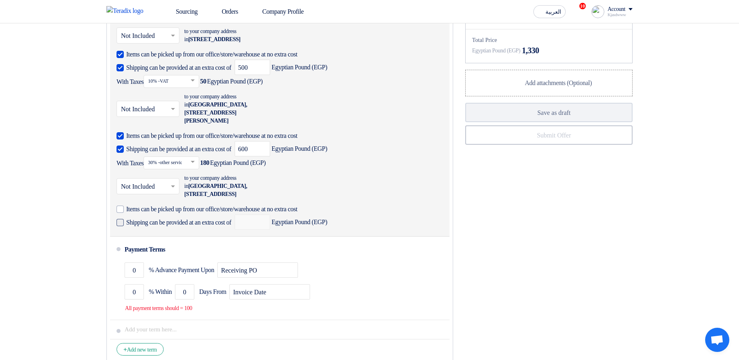
click at [169, 227] on span "Shipping can be provided at an extra cost of" at bounding box center [178, 223] width 105 height 8
click at [169, 232] on input "Shipping can be provided at an extra cost of" at bounding box center [179, 225] width 107 height 15
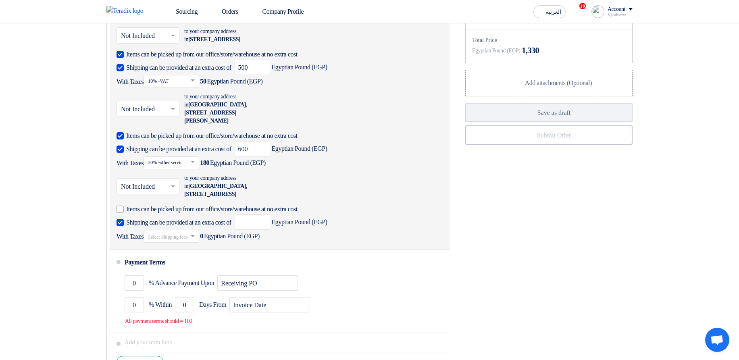
click at [169, 227] on span "Shipping can be provided at an extra cost of" at bounding box center [178, 223] width 105 height 8
click at [169, 232] on input "Shipping can be provided at an extra cost of" at bounding box center [179, 225] width 107 height 15
checkbox input "false"
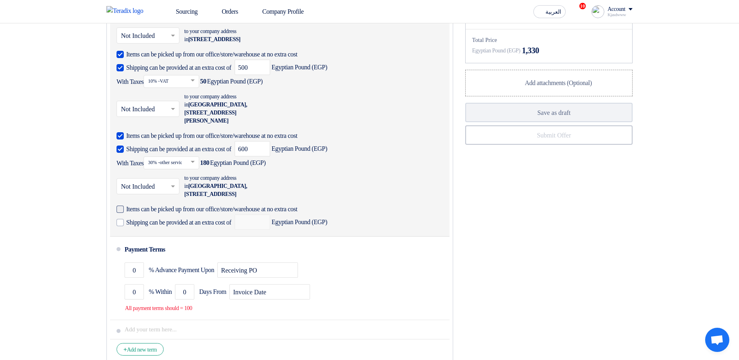
click at [156, 213] on span "Items can be picked up from our office/store/warehouse at no extra cost" at bounding box center [211, 209] width 171 height 8
click at [156, 220] on input "Items can be picked up from our office/store/warehouse at no extra cost" at bounding box center [226, 212] width 200 height 15
checkbox input "true"
click at [176, 227] on span "Shipping can be provided at an extra cost of" at bounding box center [178, 223] width 105 height 8
click at [176, 231] on input "Shipping can be provided at an extra cost of" at bounding box center [179, 225] width 107 height 15
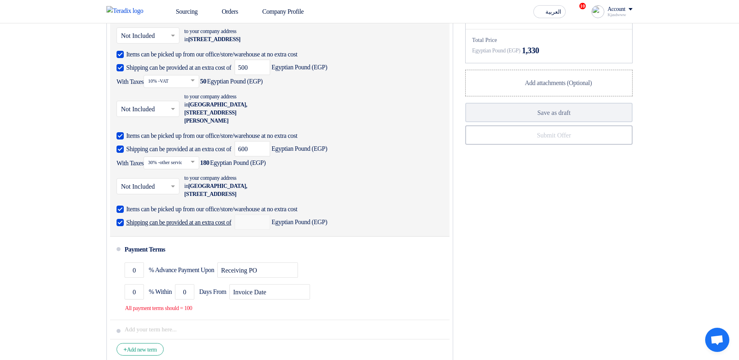
checkbox input "true"
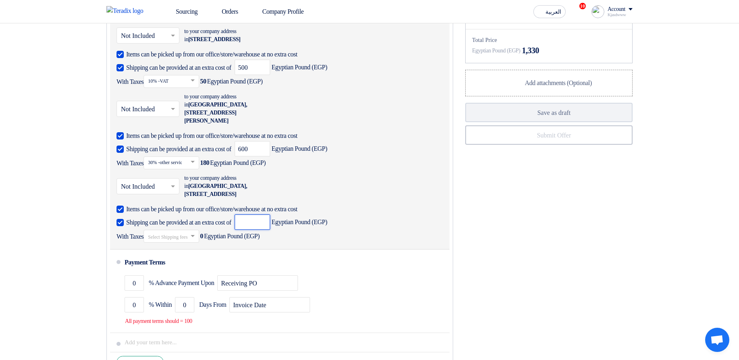
click at [269, 230] on input "number" at bounding box center [252, 222] width 35 height 15
type input "900"
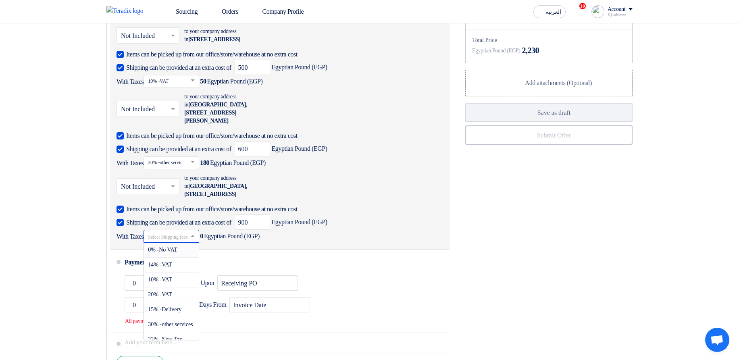
scroll to position [1, 0]
click at [177, 242] on input "text" at bounding box center [172, 237] width 48 height 12
click at [179, 257] on div "0% -No VAT" at bounding box center [171, 250] width 55 height 15
click at [450, 185] on ul "Currency Egyptian Pound (EGP) Delivery Time * Choose delivery time ... × One de…" at bounding box center [279, 148] width 347 height 454
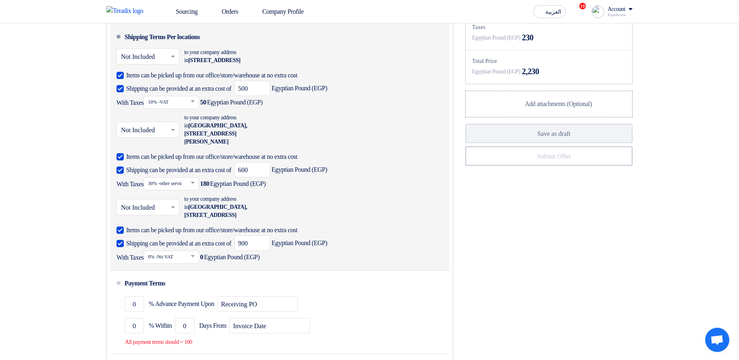
scroll to position [581, 0]
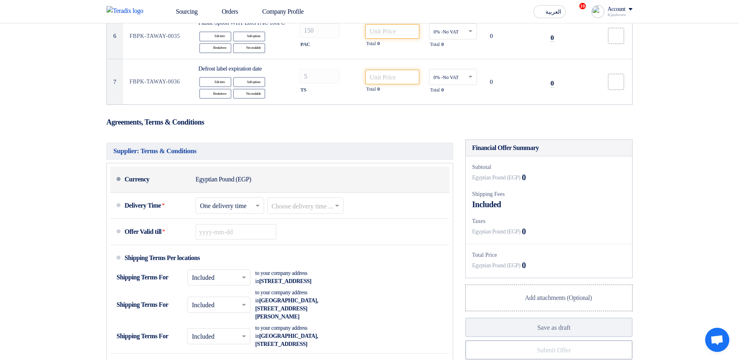
scroll to position [436, 0]
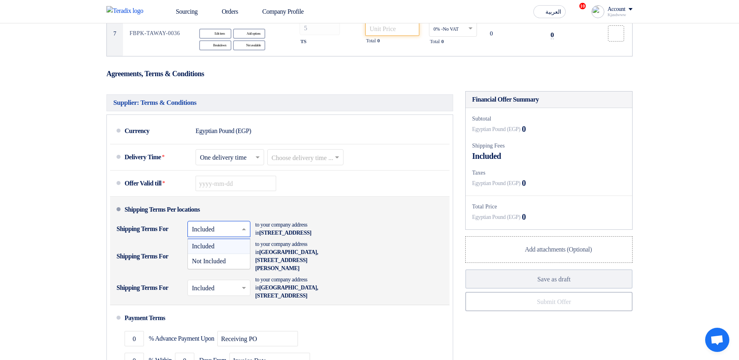
click at [227, 236] on input "text" at bounding box center [219, 230] width 55 height 12
click at [217, 269] on div "Not Included" at bounding box center [219, 261] width 62 height 15
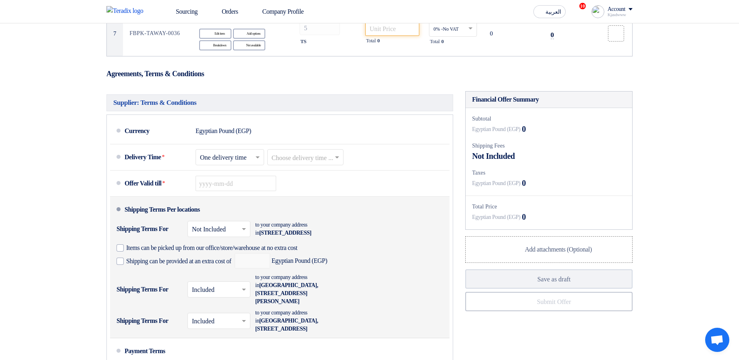
click at [410, 235] on li "Shipping Terms Per locations Shipping Terms For × Not Included × to your compan…" at bounding box center [280, 268] width 340 height 142
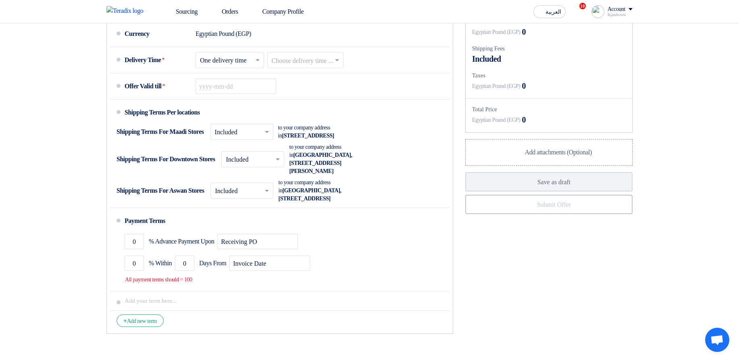
scroll to position [508, 0]
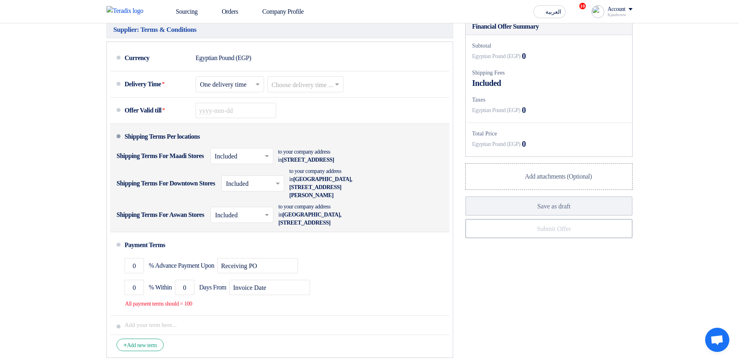
click at [259, 163] on input "text" at bounding box center [242, 157] width 55 height 12
click at [249, 192] on span "Not Included" at bounding box center [232, 188] width 34 height 7
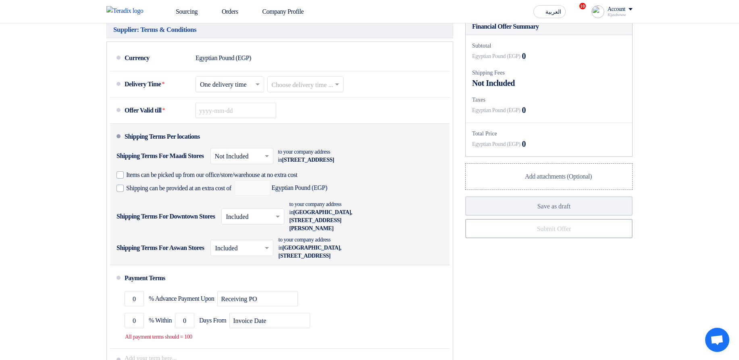
click at [281, 223] on input "text" at bounding box center [253, 218] width 55 height 12
click at [260, 252] on span "Not Included" at bounding box center [243, 248] width 34 height 7
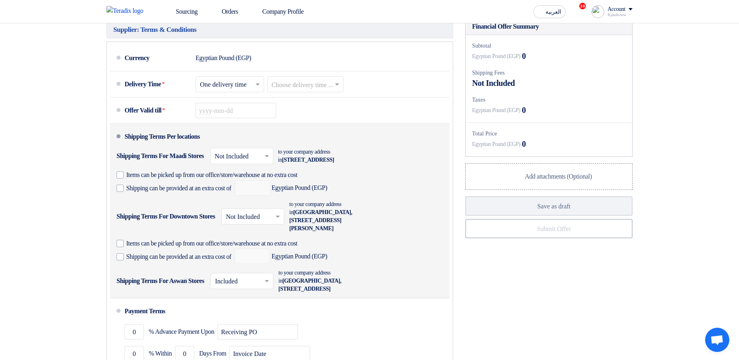
click at [411, 255] on div "Shipping Terms For Downtown Stores × Not Included × to your company address in …" at bounding box center [278, 233] width 322 height 69
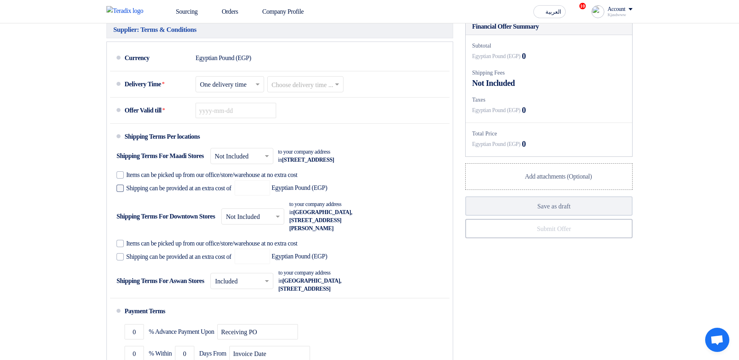
click at [204, 192] on span "Shipping can be provided at an extra cost of" at bounding box center [178, 188] width 105 height 8
click at [204, 199] on input "Shipping can be provided at an extra cost of" at bounding box center [179, 191] width 107 height 15
checkbox input "true"
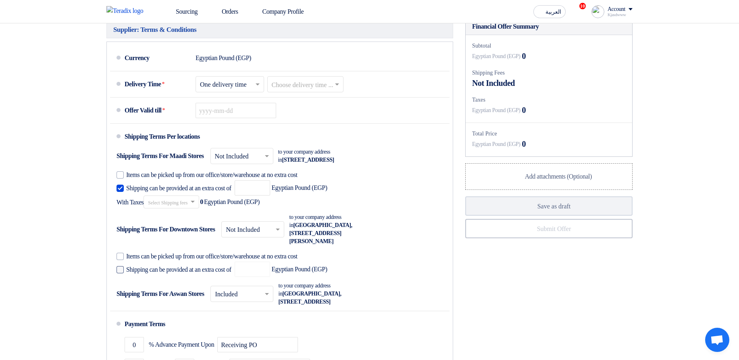
click at [175, 274] on span "Shipping can be provided at an extra cost of" at bounding box center [178, 270] width 105 height 8
click at [175, 280] on input "Shipping can be provided at an extra cost of" at bounding box center [179, 272] width 107 height 15
checkbox input "true"
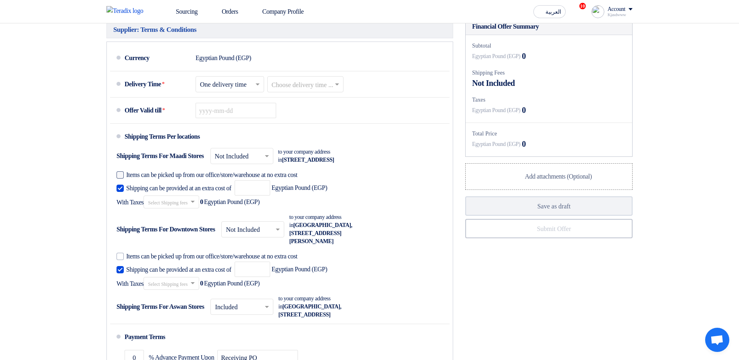
click at [202, 179] on label "Items can be picked up from our office/store/warehouse at no extra cost" at bounding box center [276, 175] width 319 height 8
click at [202, 186] on input "Items can be picked up from our office/store/warehouse at no extra cost" at bounding box center [281, 178] width 310 height 15
checkbox input "true"
click at [190, 260] on span "Items can be picked up from our office/store/warehouse at no extra cost" at bounding box center [211, 256] width 171 height 8
click at [190, 264] on input "Items can be picked up from our office/store/warehouse at no extra cost" at bounding box center [281, 259] width 310 height 15
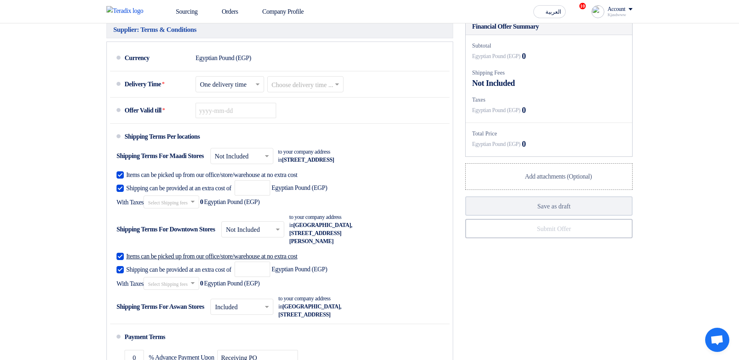
checkbox input "true"
click at [270, 196] on input "number" at bounding box center [252, 187] width 35 height 15
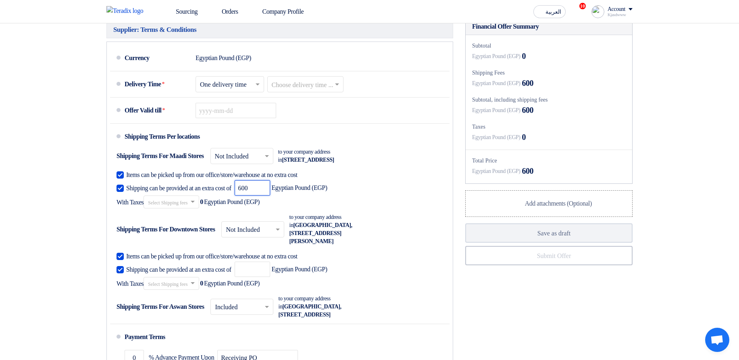
type input "600"
click at [192, 208] on ng-select "Select Shipping fees taxes..." at bounding box center [172, 202] width 56 height 13
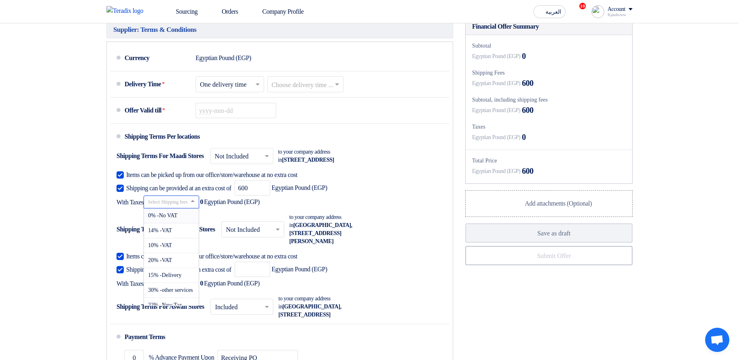
click at [189, 208] on input "text" at bounding box center [172, 202] width 48 height 12
click at [177, 219] on span "0% -No VAT" at bounding box center [162, 216] width 29 height 6
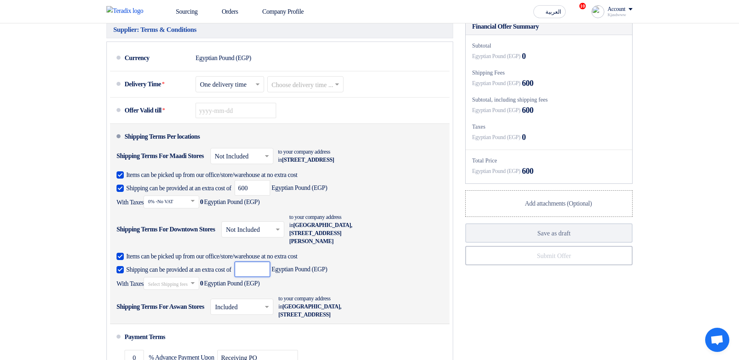
click at [265, 277] on input "number" at bounding box center [252, 269] width 35 height 15
type input "900"
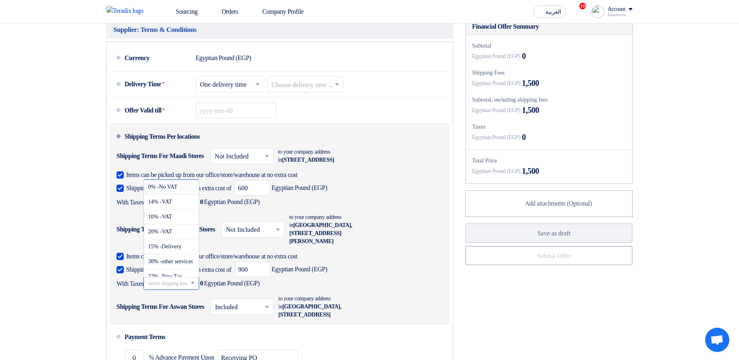
click at [196, 290] on input "text" at bounding box center [172, 284] width 48 height 12
click at [180, 265] on span "30% -other services" at bounding box center [170, 261] width 45 height 6
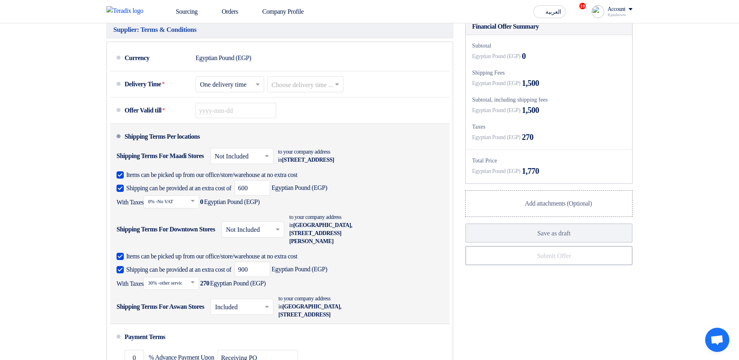
scroll to position [557, 0]
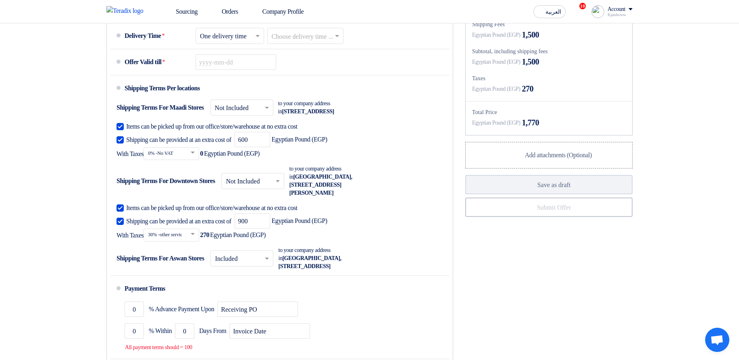
click at [350, 242] on div "Shipping can be provided at an extra cost of 900 Egyptian Pound (EGP) With Taxe…" at bounding box center [278, 227] width 322 height 28
click at [184, 144] on span "Shipping can be provided at an extra cost of" at bounding box center [178, 140] width 105 height 8
click at [184, 151] on input "Shipping can be provided at an extra cost of" at bounding box center [179, 142] width 107 height 15
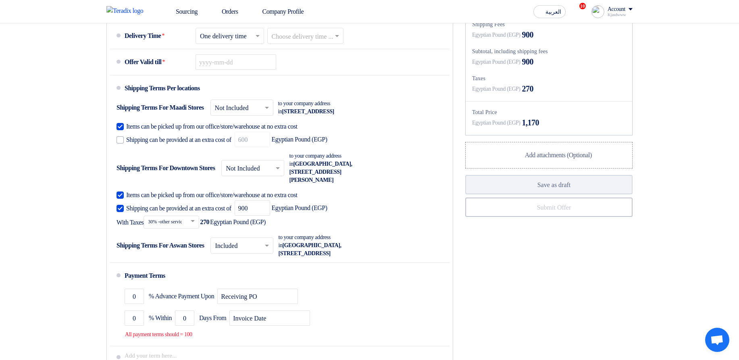
click at [510, 268] on div "Financial Offer Summary Subtotal Egyptian Pound (EGP) 0 Shipping Fees" at bounding box center [548, 181] width 179 height 423
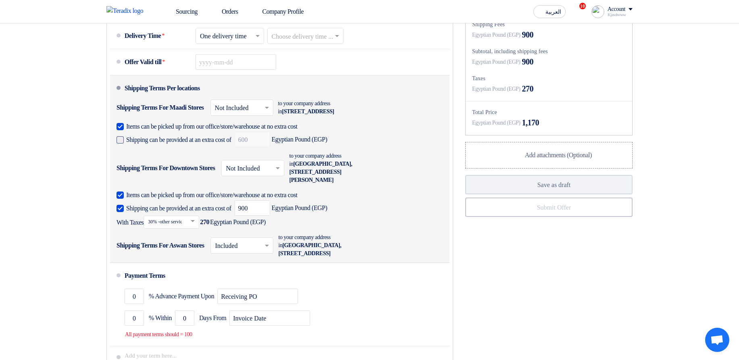
click at [229, 144] on span "Shipping can be provided at an extra cost of" at bounding box center [178, 140] width 105 height 8
click at [229, 151] on input "Shipping can be provided at an extra cost of" at bounding box center [179, 142] width 107 height 15
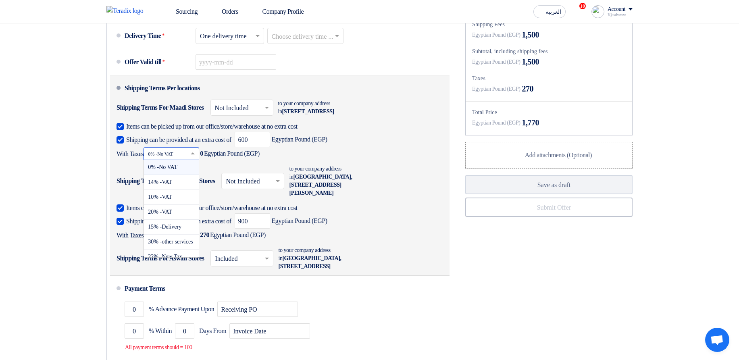
click at [176, 160] on input "text" at bounding box center [172, 155] width 48 height 12
click at [181, 220] on div "20% -VAT" at bounding box center [171, 212] width 55 height 15
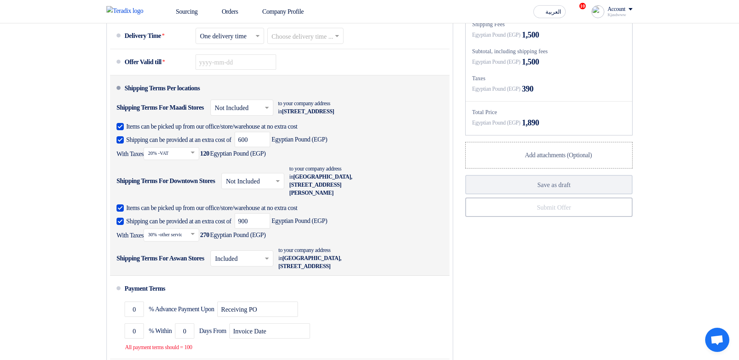
click at [205, 144] on span "Shipping can be provided at an extra cost of" at bounding box center [178, 140] width 105 height 8
click at [205, 151] on input "Shipping can be provided at an extra cost of" at bounding box center [179, 142] width 107 height 15
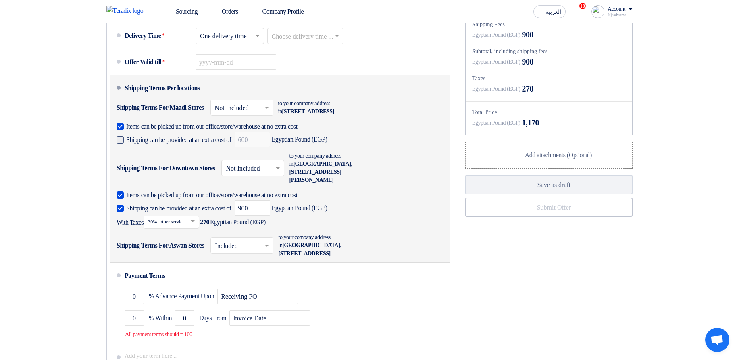
click at [205, 144] on span "Shipping can be provided at an extra cost of" at bounding box center [178, 140] width 105 height 8
click at [205, 151] on input "Shipping can be provided at an extra cost of" at bounding box center [179, 142] width 107 height 15
checkbox input "true"
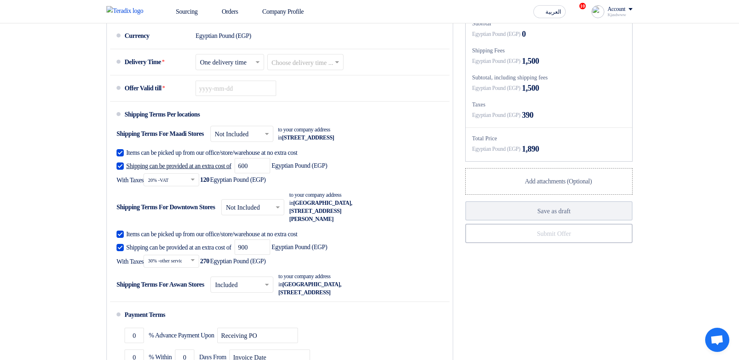
scroll to position [557, 0]
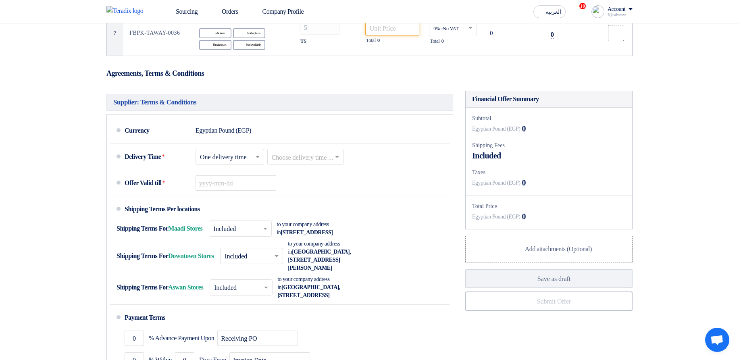
scroll to position [581, 0]
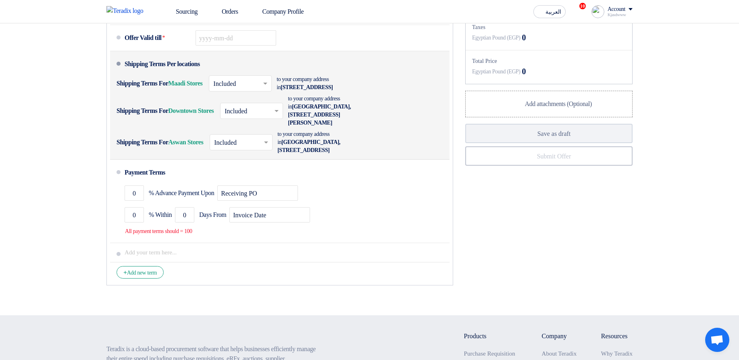
click at [136, 74] on div "Shipping Terms Per locations" at bounding box center [162, 63] width 75 height 19
drag, startPoint x: 136, startPoint y: 85, endPoint x: 231, endPoint y: 92, distance: 95.8
click at [231, 92] on li "Shipping Terms Per locations Shipping Terms For Maadi Stores × Included × to yo…" at bounding box center [280, 105] width 340 height 108
click at [292, 75] on li "Shipping Terms Per locations Shipping Terms For Maadi Stores × Included × to yo…" at bounding box center [280, 105] width 340 height 108
click at [397, 79] on li "Shipping Terms Per locations Shipping Terms For Maadi Stores × Included × to yo…" at bounding box center [280, 105] width 340 height 108
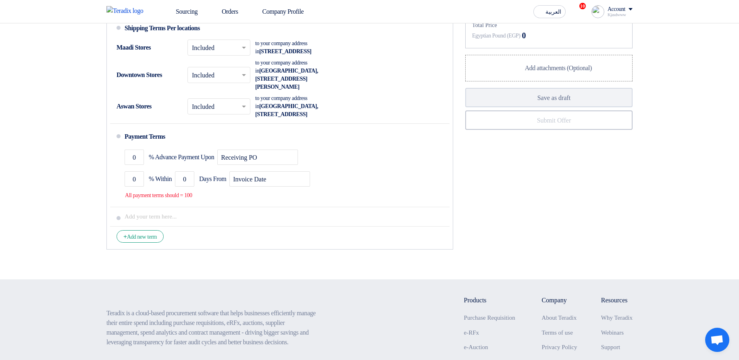
scroll to position [629, 0]
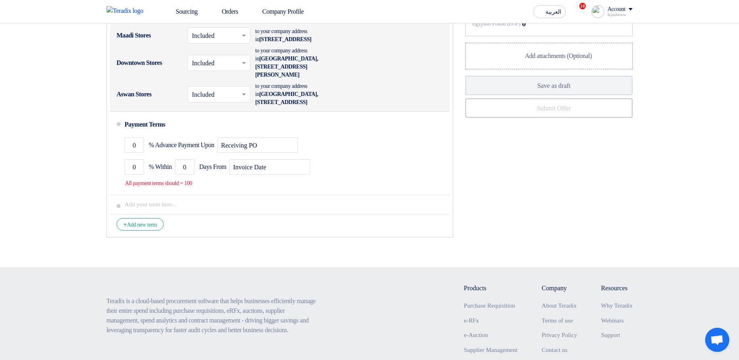
click at [221, 42] on input "text" at bounding box center [219, 37] width 55 height 12
click at [223, 71] on span "Not Included" at bounding box center [209, 67] width 34 height 7
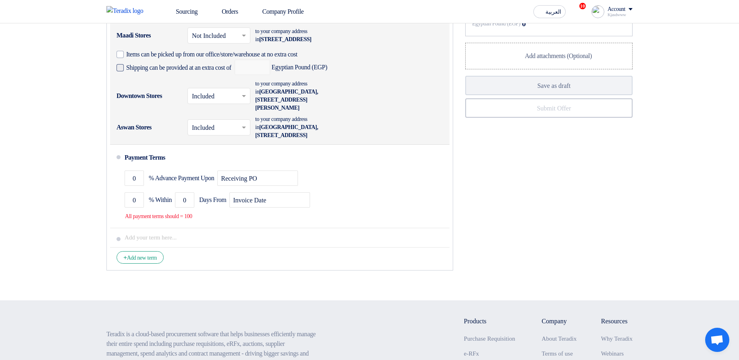
click at [231, 72] on span "Shipping can be provided at an extra cost of" at bounding box center [178, 68] width 105 height 8
click at [233, 79] on input "Shipping can be provided at an extra cost of" at bounding box center [179, 70] width 107 height 15
checkbox input "true"
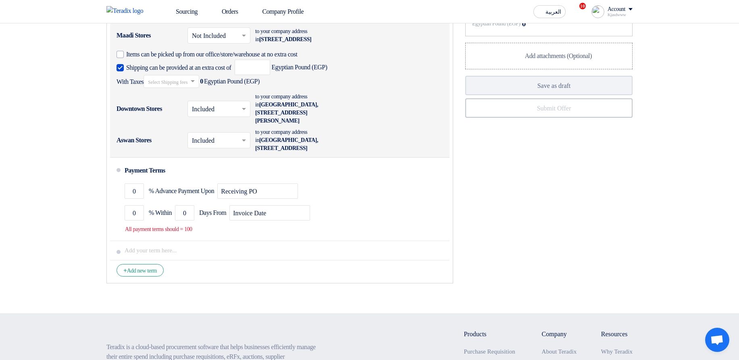
click at [383, 114] on div "Downtown Stores × Included × to your company address in [STREET_ADDRESS][PERSON…" at bounding box center [278, 108] width 322 height 35
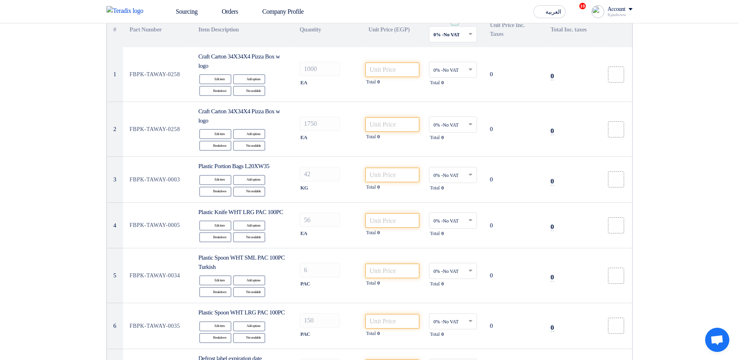
scroll to position [97, 0]
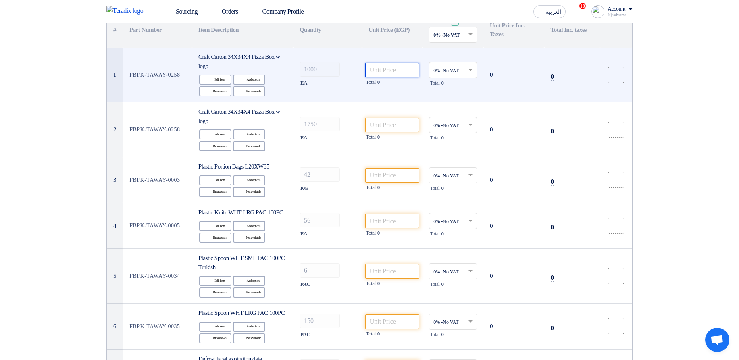
click at [373, 73] on input "number" at bounding box center [392, 70] width 54 height 15
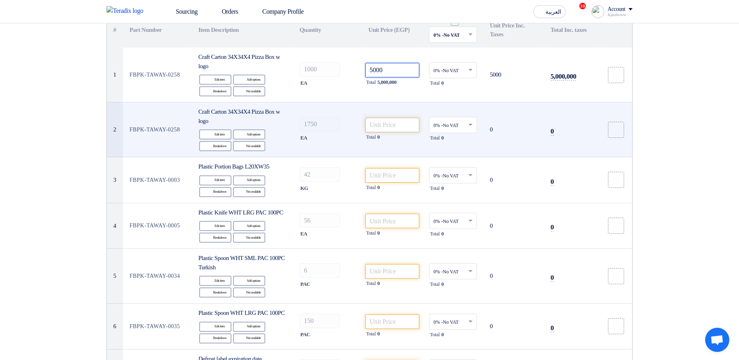
type input "5000"
click at [396, 119] on input "number" at bounding box center [392, 125] width 54 height 15
paste input "5000"
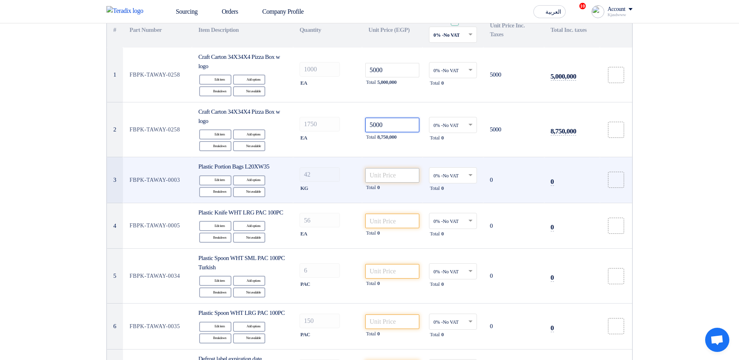
type input "5000"
click at [384, 173] on input "number" at bounding box center [392, 175] width 54 height 15
paste input "5000"
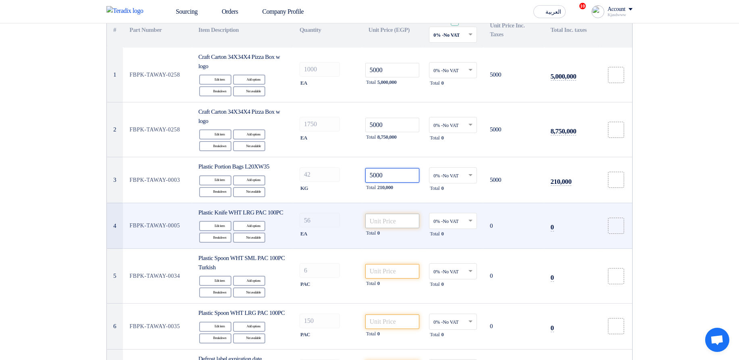
type input "5000"
click at [386, 227] on input "number" at bounding box center [392, 221] width 54 height 15
paste input "5000"
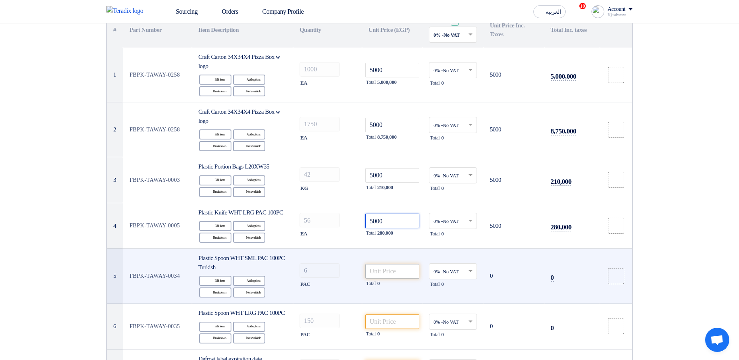
type input "5000"
click at [388, 277] on input "number" at bounding box center [392, 271] width 54 height 15
paste input "5000"
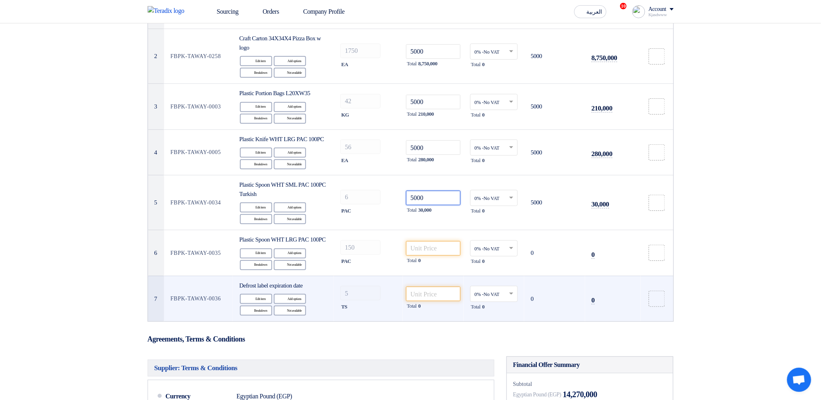
scroll to position [215, 0]
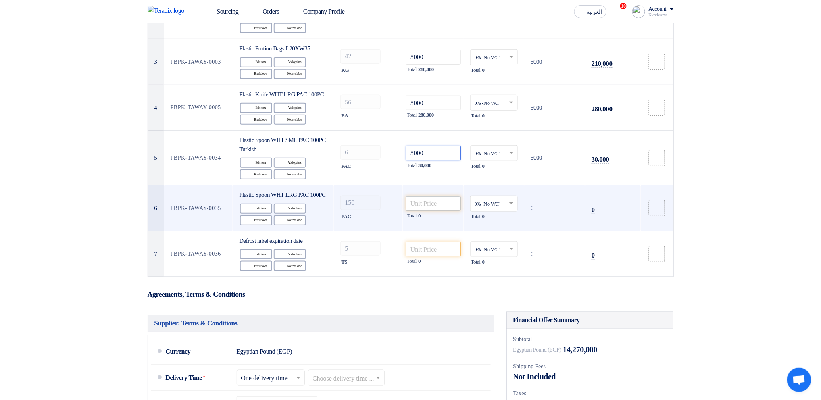
type input "5000"
click at [428, 211] on input "number" at bounding box center [433, 203] width 54 height 15
paste input "5000"
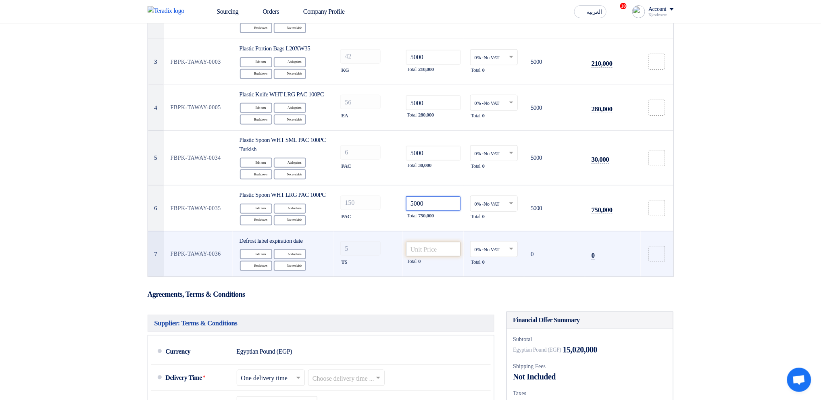
type input "5000"
click at [438, 256] on input "number" at bounding box center [433, 249] width 54 height 15
paste input "5000"
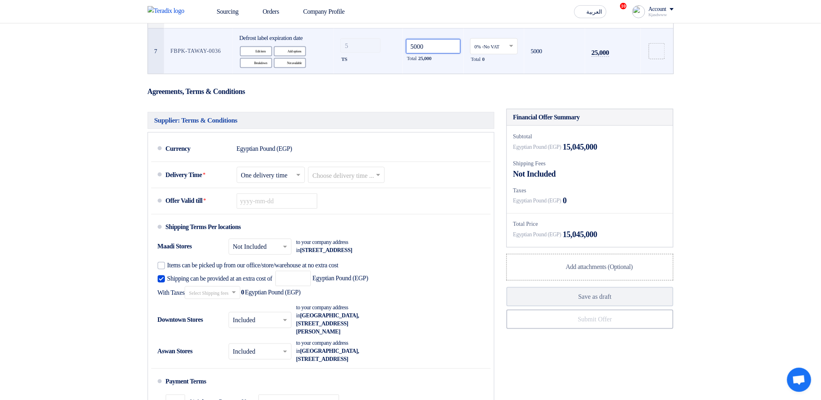
scroll to position [430, 0]
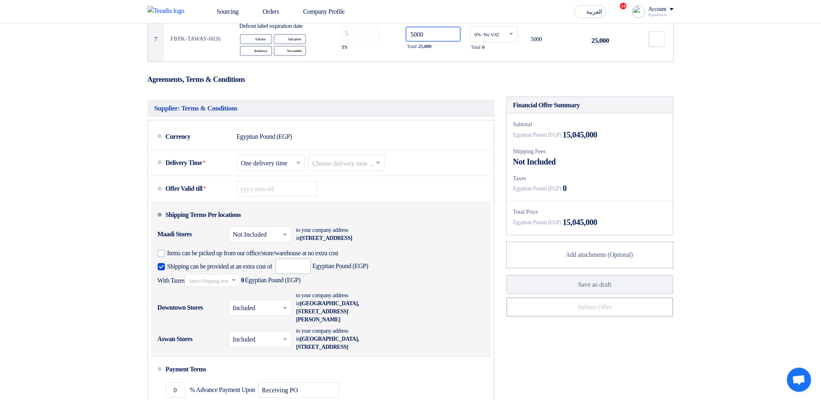
type input "5000"
click at [306, 274] on input "number" at bounding box center [292, 266] width 35 height 15
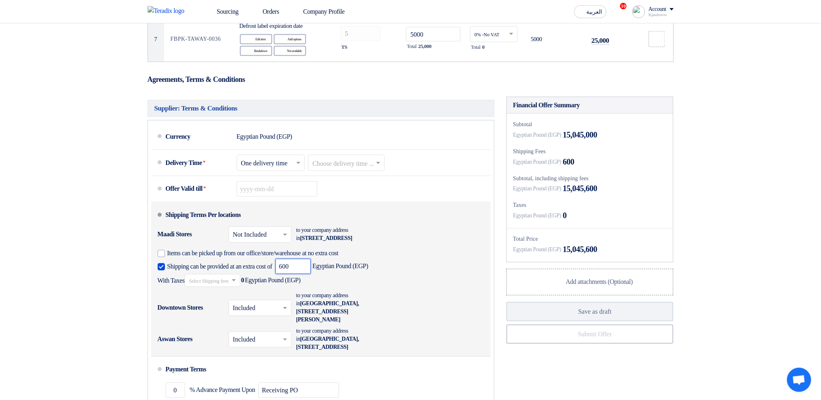
type input "600"
click at [231, 287] on input "text" at bounding box center [213, 281] width 48 height 12
click at [223, 262] on span "30% -other services" at bounding box center [211, 259] width 45 height 6
drag, startPoint x: 565, startPoint y: 237, endPoint x: 605, endPoint y: 234, distance: 40.9
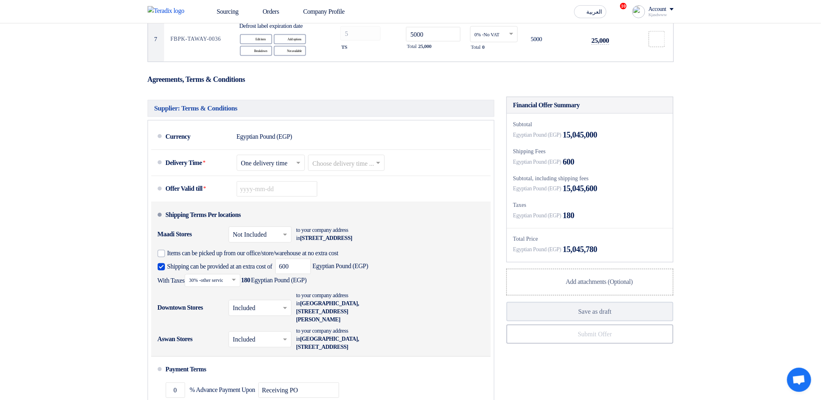
click at [605, 222] on div "Egyptian Pound (EGP) 180" at bounding box center [590, 216] width 154 height 12
click at [641, 222] on div "Egyptian Pound (EGP) 180" at bounding box center [590, 216] width 154 height 12
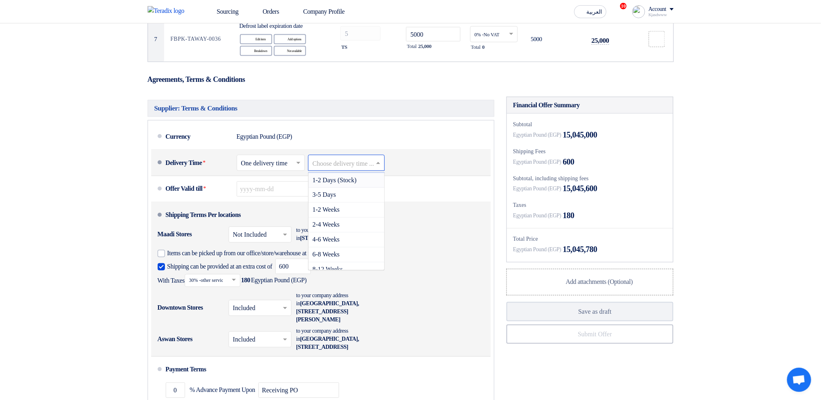
drag, startPoint x: 373, startPoint y: 179, endPoint x: 374, endPoint y: 192, distance: 12.6
click at [373, 170] on input "text" at bounding box center [347, 164] width 69 height 12
click at [373, 203] on div "3-5 Days" at bounding box center [346, 195] width 76 height 15
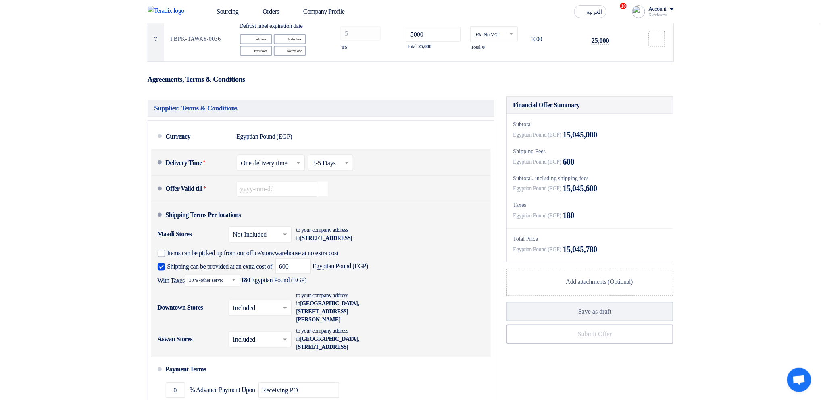
click at [322, 196] on icon "Pick a date" at bounding box center [322, 189] width 11 height 15
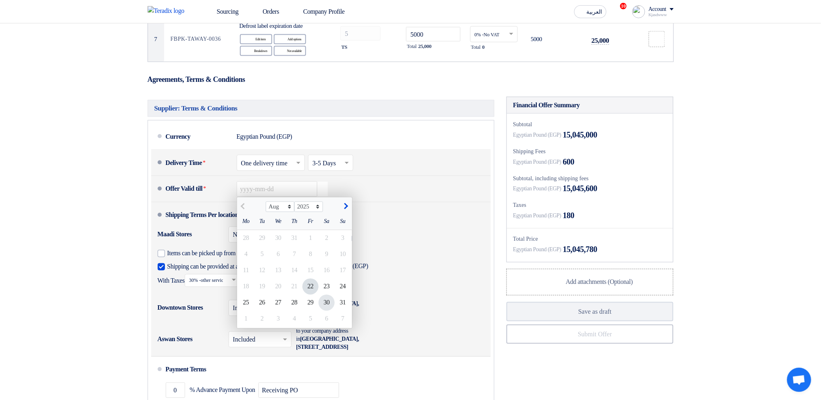
click at [323, 311] on div "30" at bounding box center [327, 303] width 16 height 16
type input "8/30/2025"
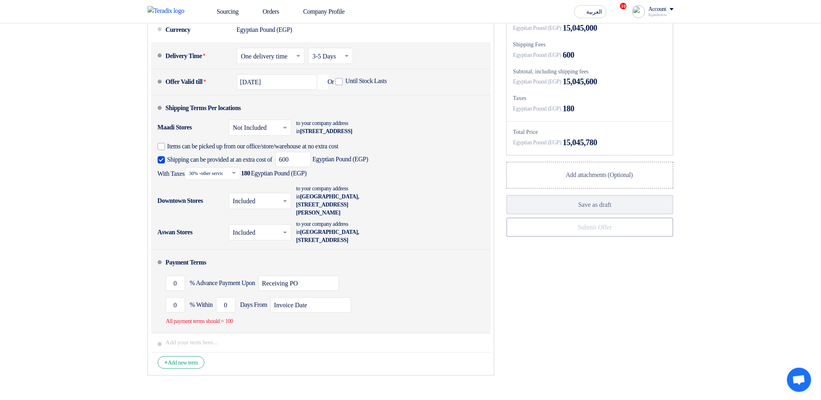
scroll to position [538, 0]
click at [171, 290] on input "0" at bounding box center [175, 282] width 19 height 15
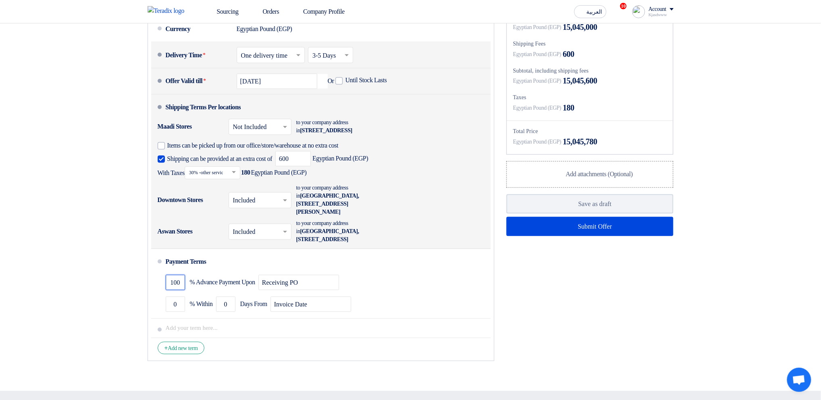
type input "100"
click at [583, 351] on div "Financial Offer Summary Subtotal Egyptian Pound (EGP) 15,045,000 Shipping Fees" at bounding box center [589, 177] width 179 height 376
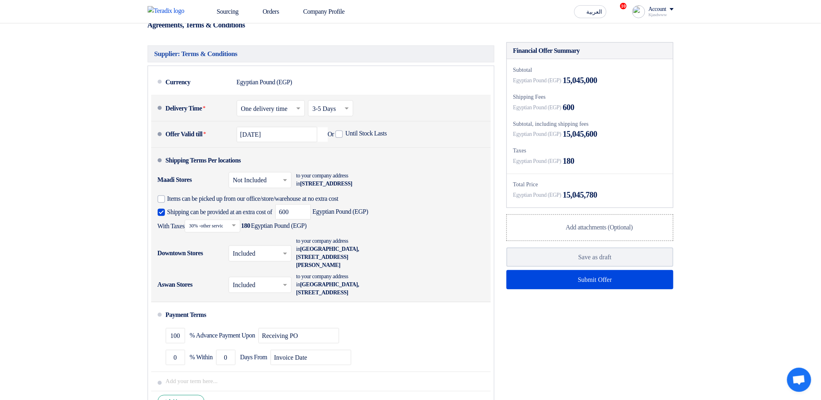
scroll to position [484, 0]
click at [252, 261] on input "text" at bounding box center [260, 255] width 55 height 12
click at [261, 290] on span "Not Included" at bounding box center [250, 286] width 34 height 7
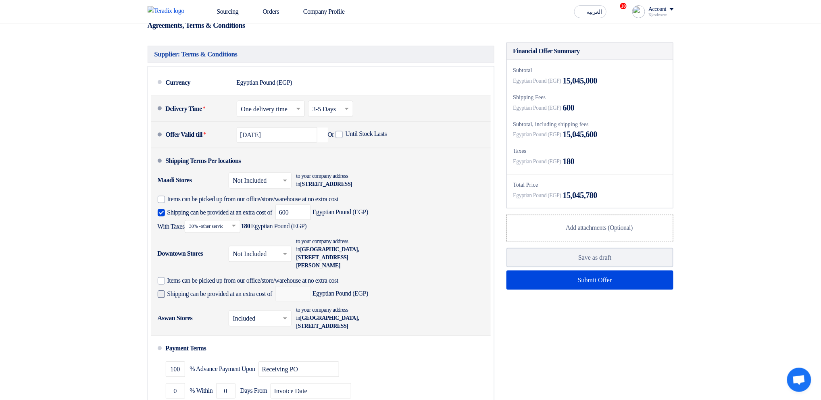
click at [240, 298] on span "Shipping can be provided at an extra cost of" at bounding box center [219, 294] width 105 height 8
click at [240, 305] on input "Shipping can be provided at an extra cost of" at bounding box center [220, 297] width 107 height 15
checkbox input "true"
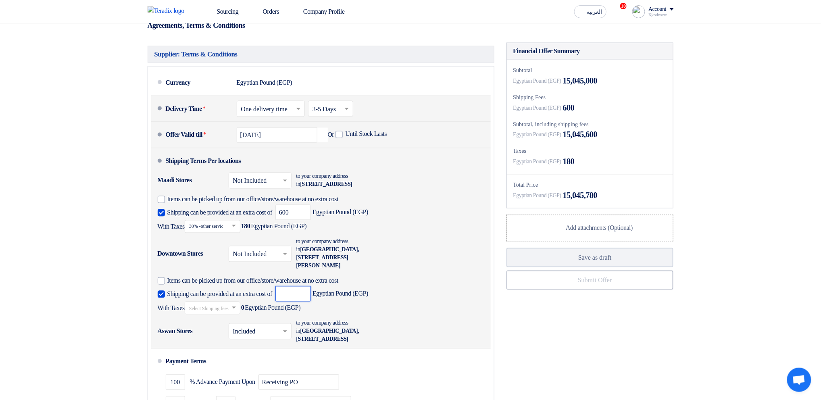
click at [305, 302] on input "number" at bounding box center [292, 293] width 35 height 15
type input "6"
type input "1"
type input "2000"
click at [237, 315] on input "text" at bounding box center [213, 309] width 48 height 12
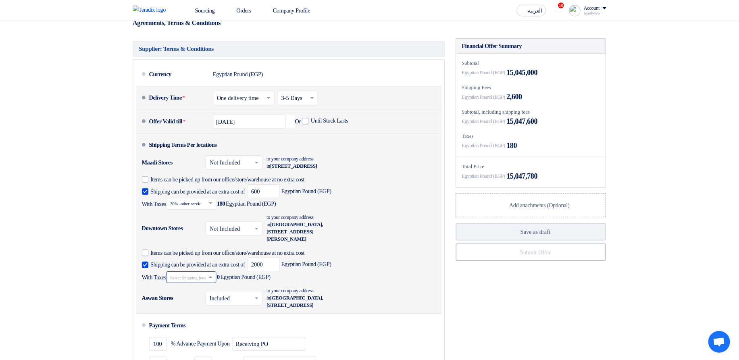
scroll to position [0, 0]
click at [230, 289] on span "30% -other services" at bounding box center [211, 286] width 45 height 6
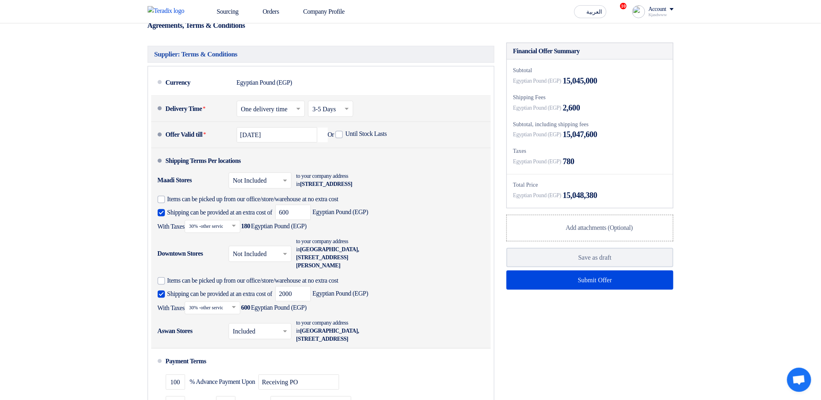
click at [392, 315] on div "Shipping can be provided at an extra cost of 2000 Egyptian Pound (EGP) With Tax…" at bounding box center [319, 300] width 322 height 28
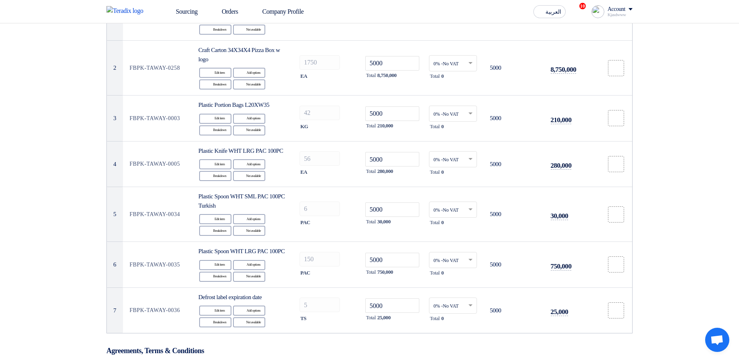
scroll to position [0, 0]
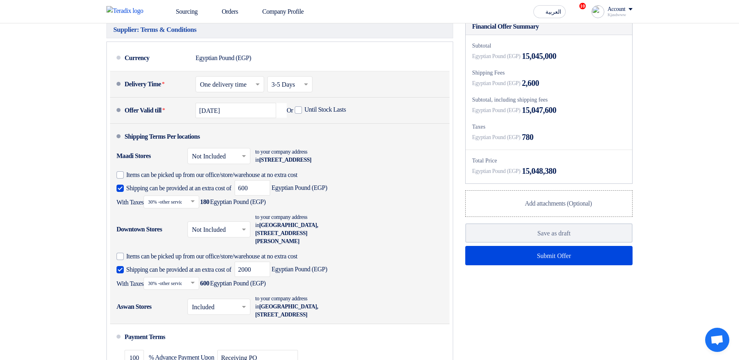
scroll to position [484, 0]
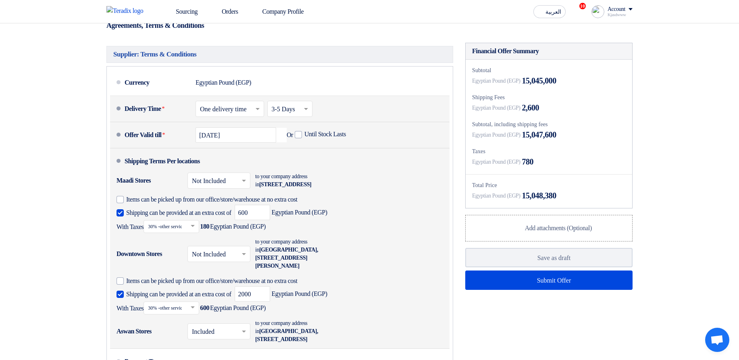
click at [176, 171] on div "Shipping Terms Per locations" at bounding box center [162, 161] width 75 height 19
click at [175, 171] on div "Shipping Terms Per locations" at bounding box center [162, 161] width 75 height 19
click at [354, 178] on li "Shipping Terms Per locations Maadi Stores × Not Included × to your company addr…" at bounding box center [280, 248] width 340 height 200
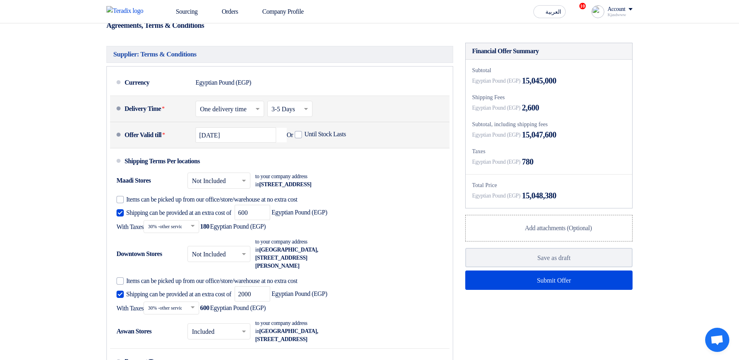
click at [122, 190] on div "Maadi Stores" at bounding box center [149, 180] width 65 height 19
drag, startPoint x: 122, startPoint y: 200, endPoint x: 147, endPoint y: 199, distance: 24.6
click at [147, 190] on div "Maadi Stores" at bounding box center [149, 180] width 65 height 19
click at [181, 196] on div "Maadi Stores × Not Included × to your company address in Egypt, القاهرة, 9 Stre…" at bounding box center [278, 203] width 322 height 65
click at [168, 190] on div "Maadi Stores" at bounding box center [149, 180] width 65 height 19
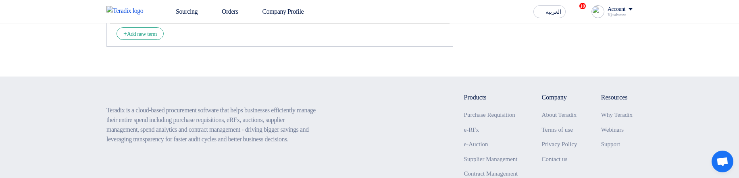
scroll to position [919, 0]
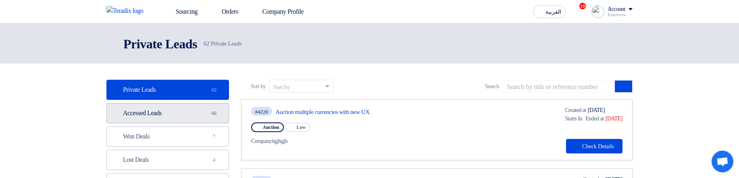
click at [201, 118] on link "Accessed Leads Accessed Leads 66" at bounding box center [167, 113] width 123 height 20
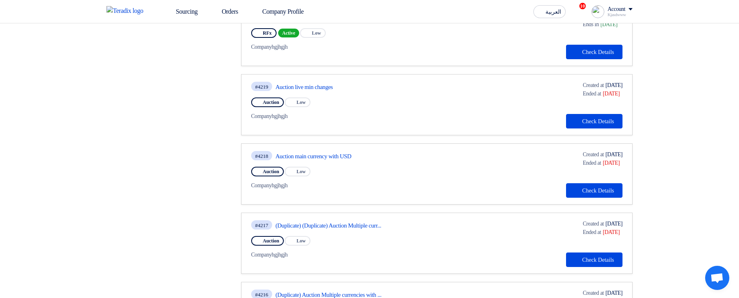
scroll to position [532, 0]
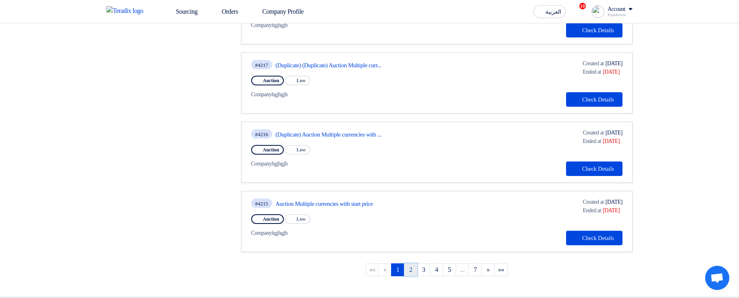
click at [414, 271] on link "2" at bounding box center [410, 270] width 13 height 13
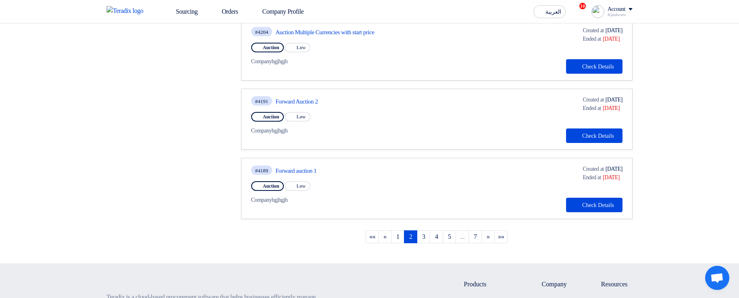
scroll to position [581, 0]
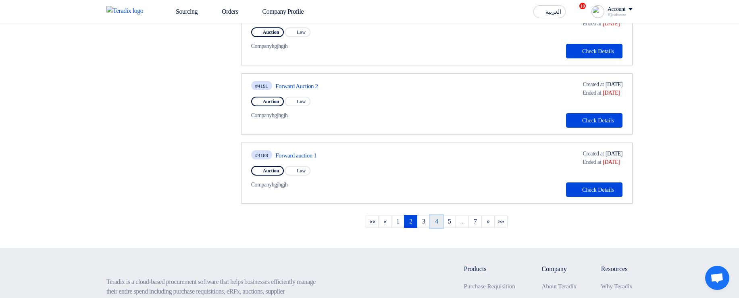
click at [435, 219] on link "4" at bounding box center [436, 221] width 13 height 13
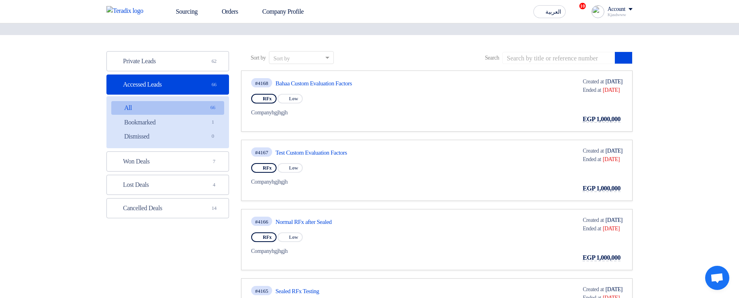
scroll to position [48, 0]
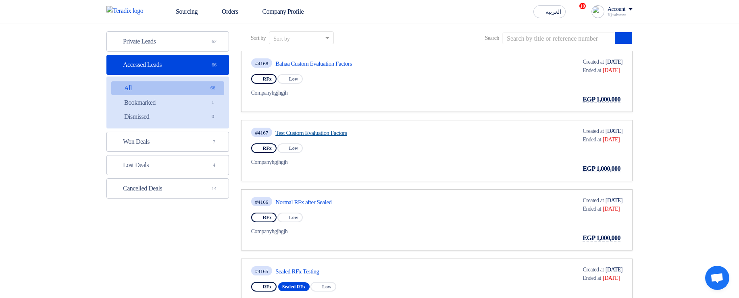
click at [316, 133] on link "Test Custom Evaluation Factors" at bounding box center [350, 132] width 151 height 7
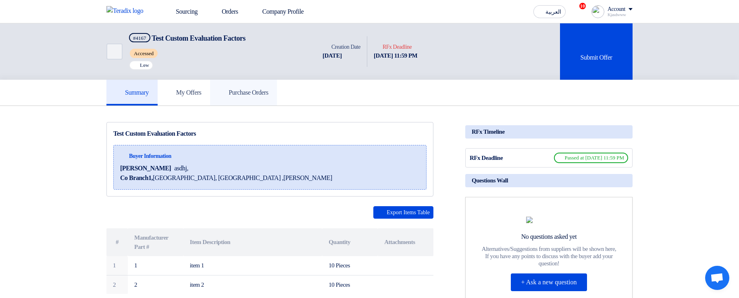
click at [258, 99] on link "Purchase Orders" at bounding box center [243, 93] width 67 height 26
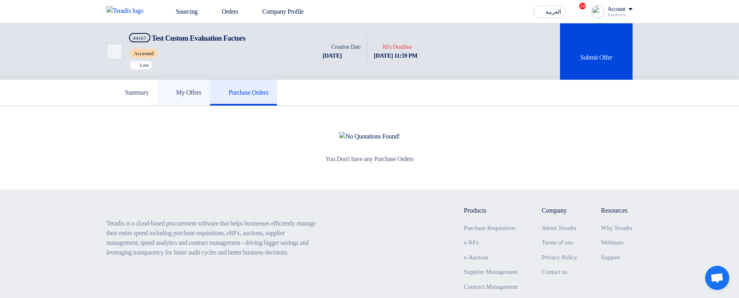
click at [210, 96] on link "My Offers" at bounding box center [184, 93] width 53 height 26
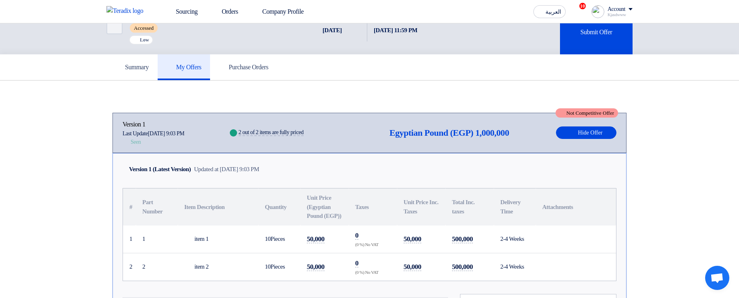
scroll to position [48, 0]
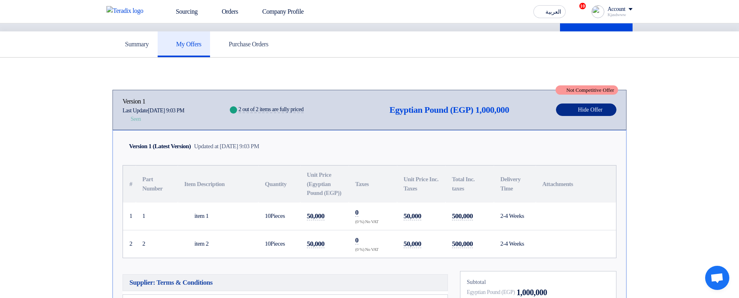
click at [566, 113] on button "Hide Offer" at bounding box center [586, 110] width 60 height 13
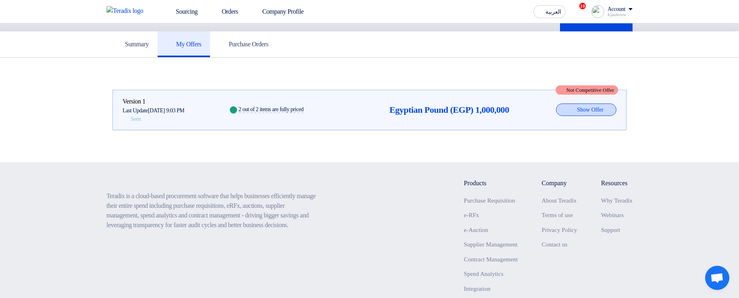
click at [566, 113] on button "Show Offer" at bounding box center [586, 110] width 60 height 13
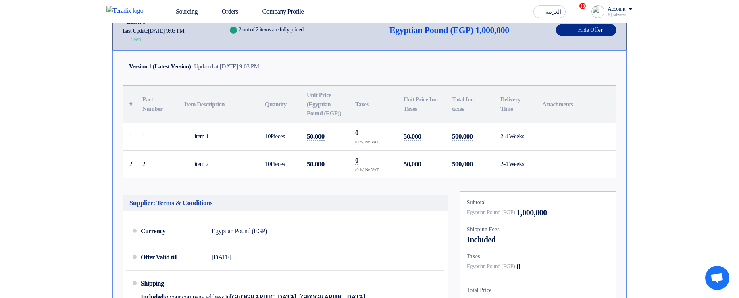
scroll to position [242, 0]
